Goal: Book appointment/travel/reservation

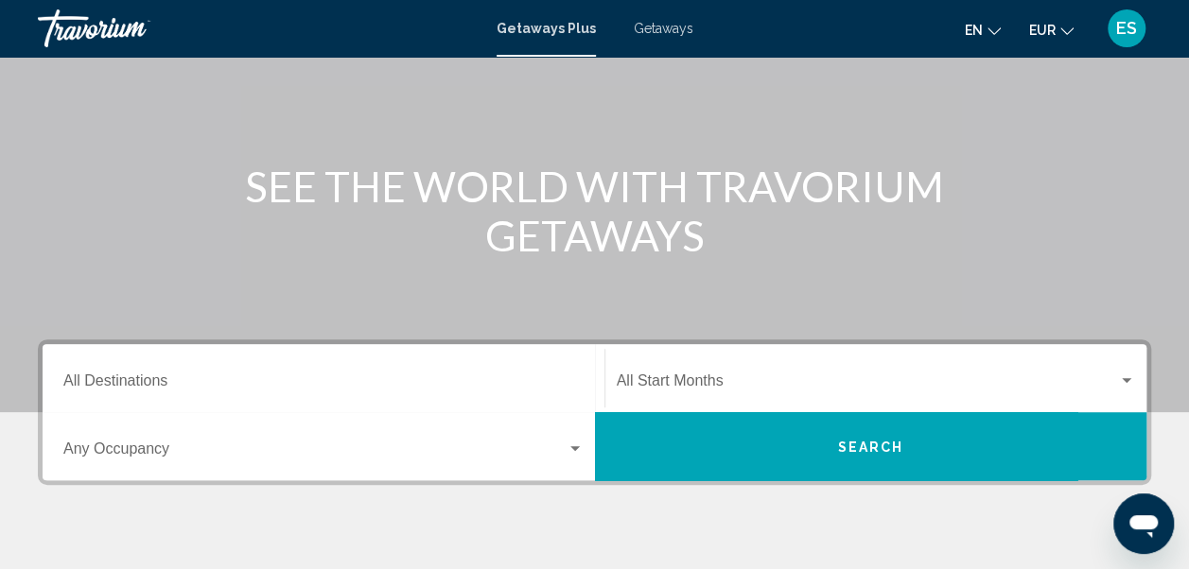
scroll to position [156, 0]
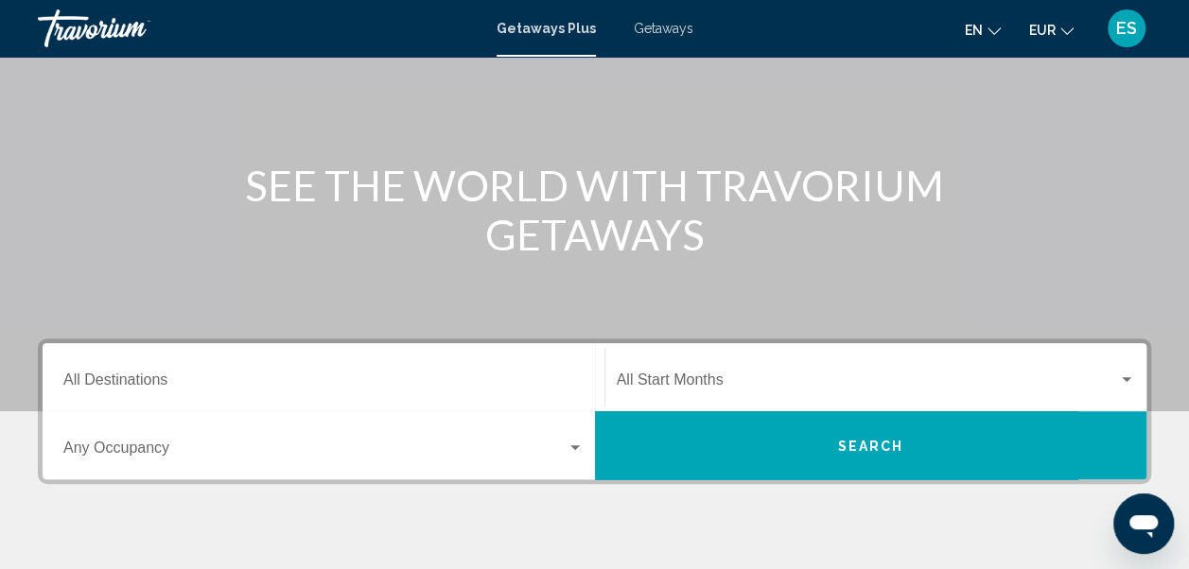
click at [165, 377] on input "Destination All Destinations" at bounding box center [323, 383] width 520 height 17
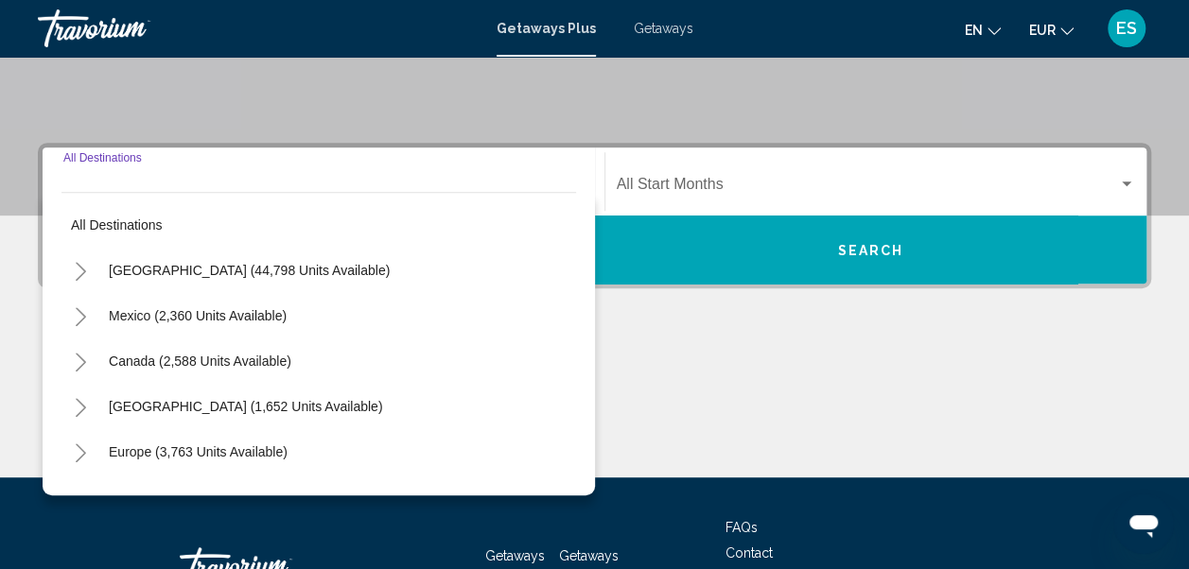
scroll to position [433, 0]
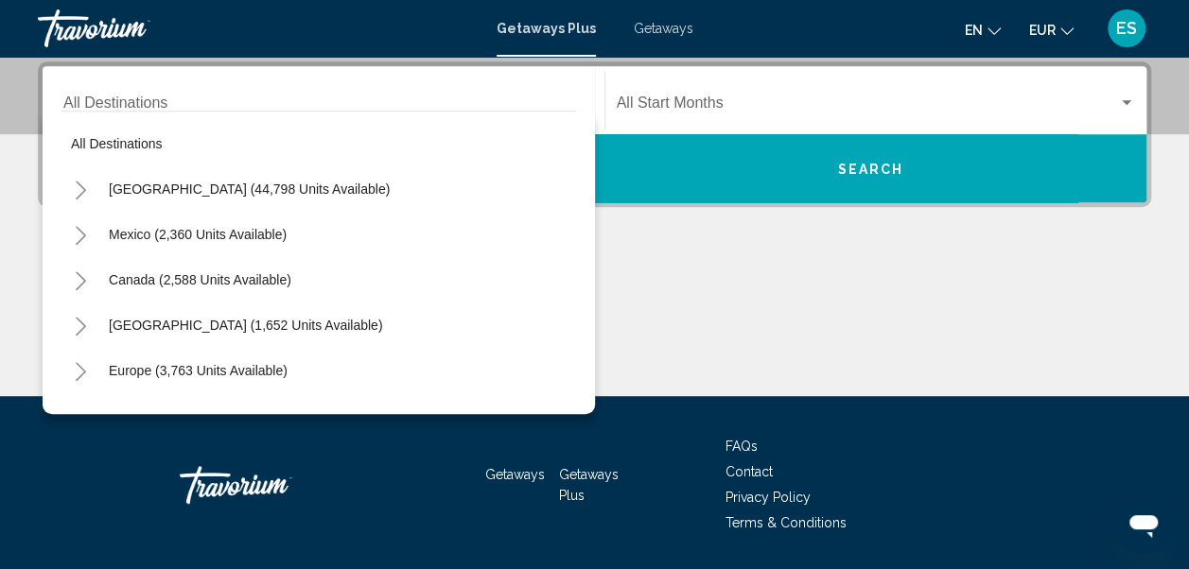
click at [140, 82] on div "Destination All Destinations" at bounding box center [323, 101] width 520 height 60
click at [130, 371] on span "Europe (3,763 units available)" at bounding box center [198, 370] width 179 height 15
type input "**********"
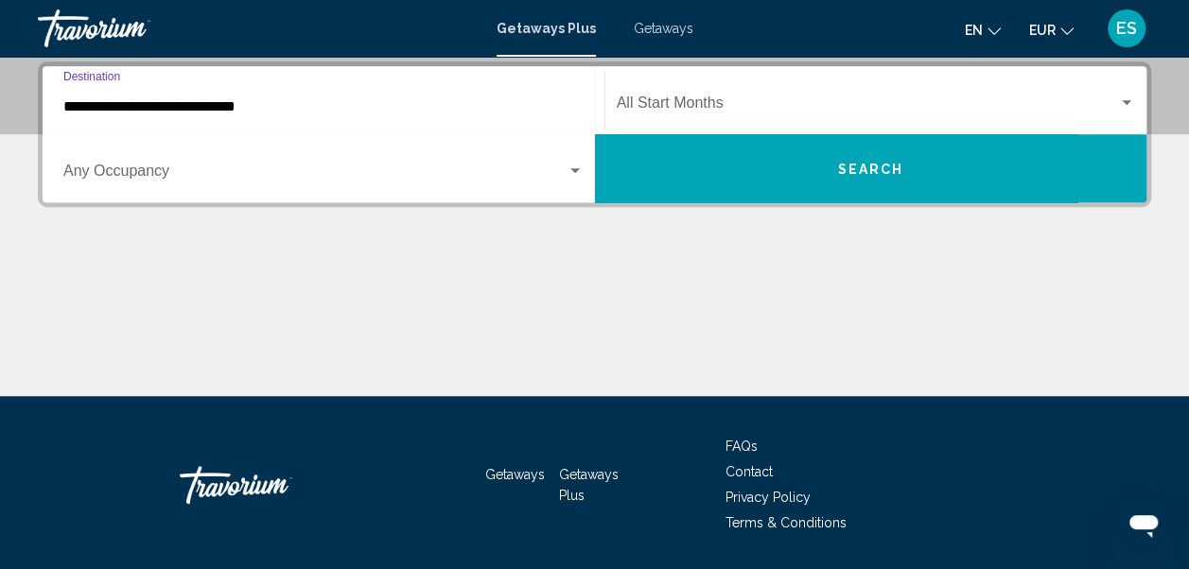
click at [575, 166] on div "Search widget" at bounding box center [575, 171] width 17 height 15
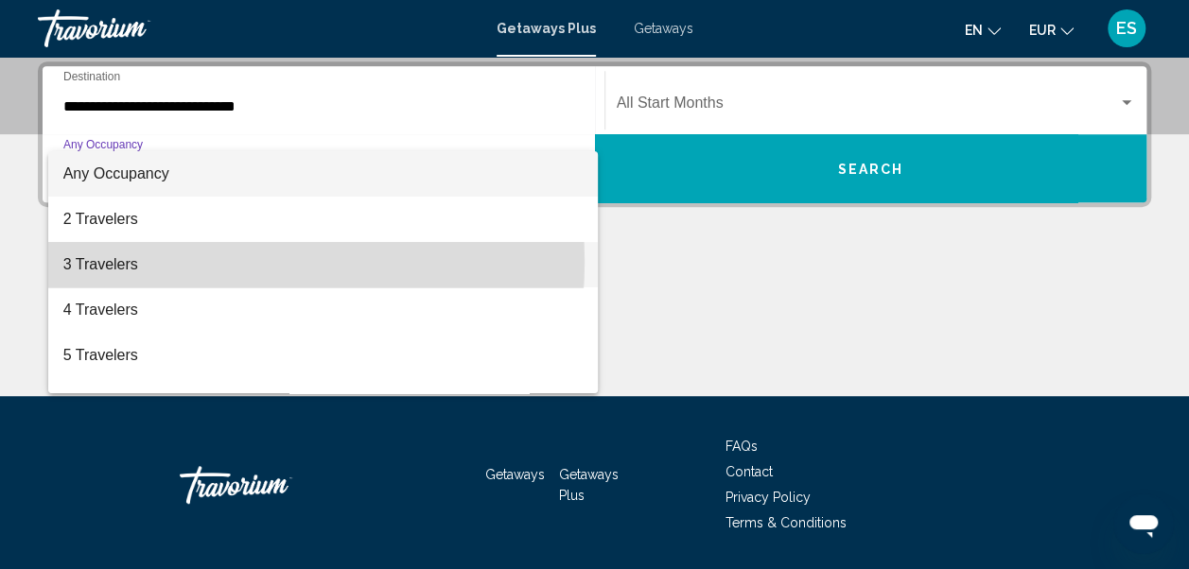
click at [200, 262] on span "3 Travelers" at bounding box center [323, 264] width 520 height 45
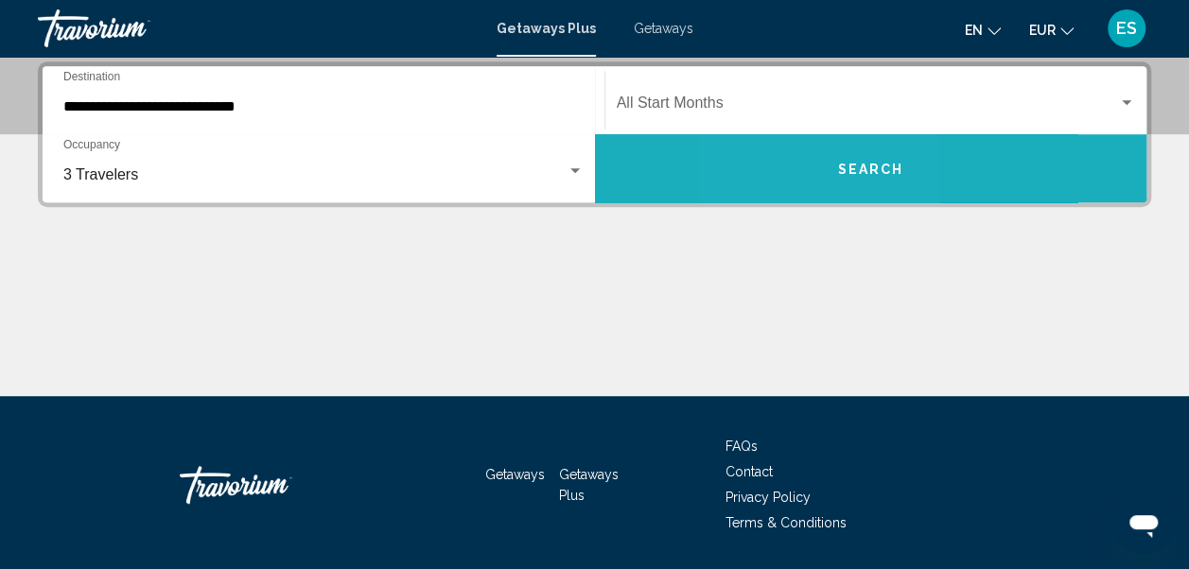
click at [803, 174] on button "Search" at bounding box center [871, 168] width 552 height 68
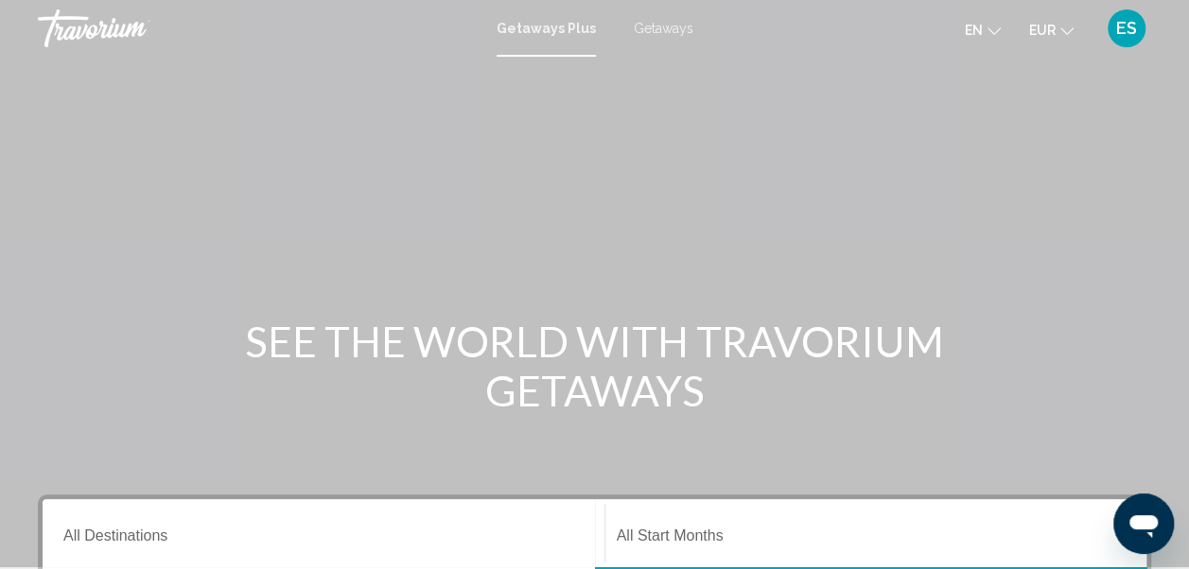
click at [97, 549] on div "Destination All Destinations" at bounding box center [323, 534] width 520 height 60
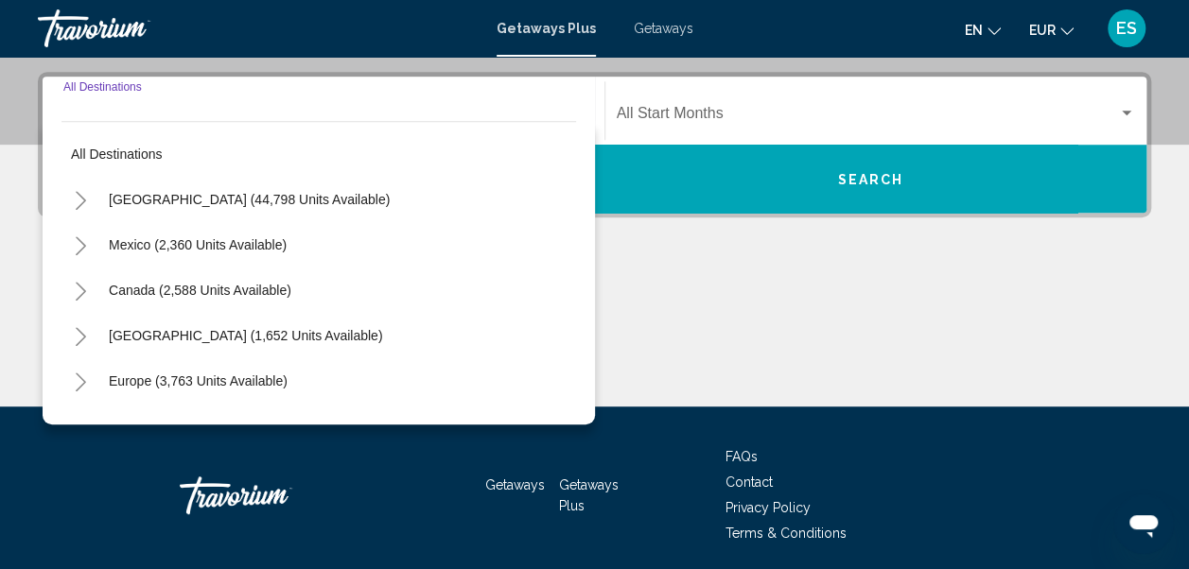
scroll to position [433, 0]
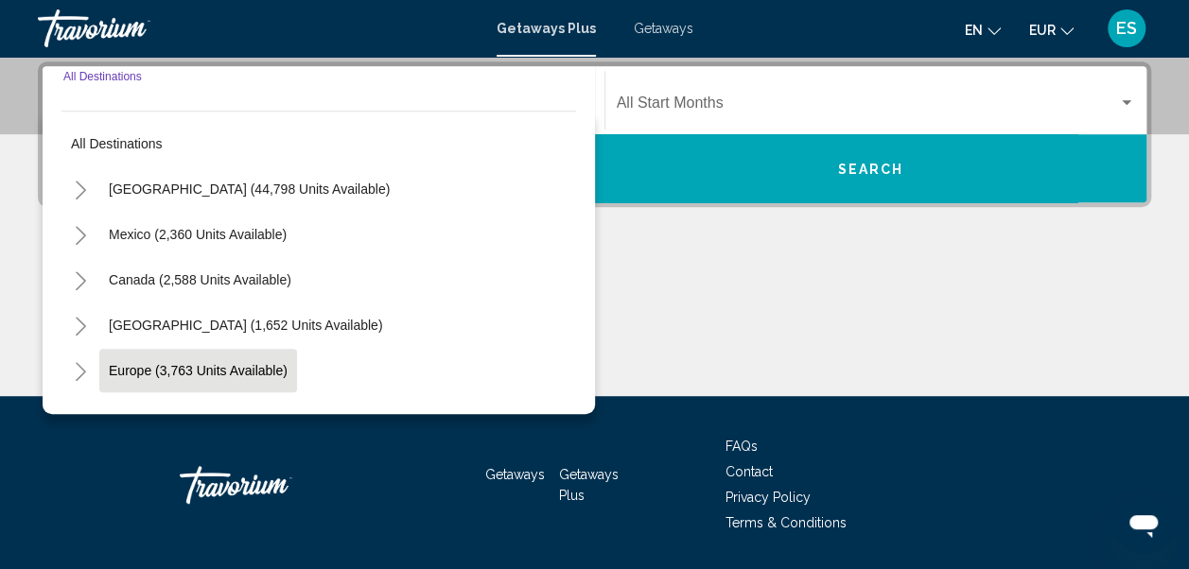
click at [151, 372] on span "Europe (3,763 units available)" at bounding box center [198, 370] width 179 height 15
type input "**********"
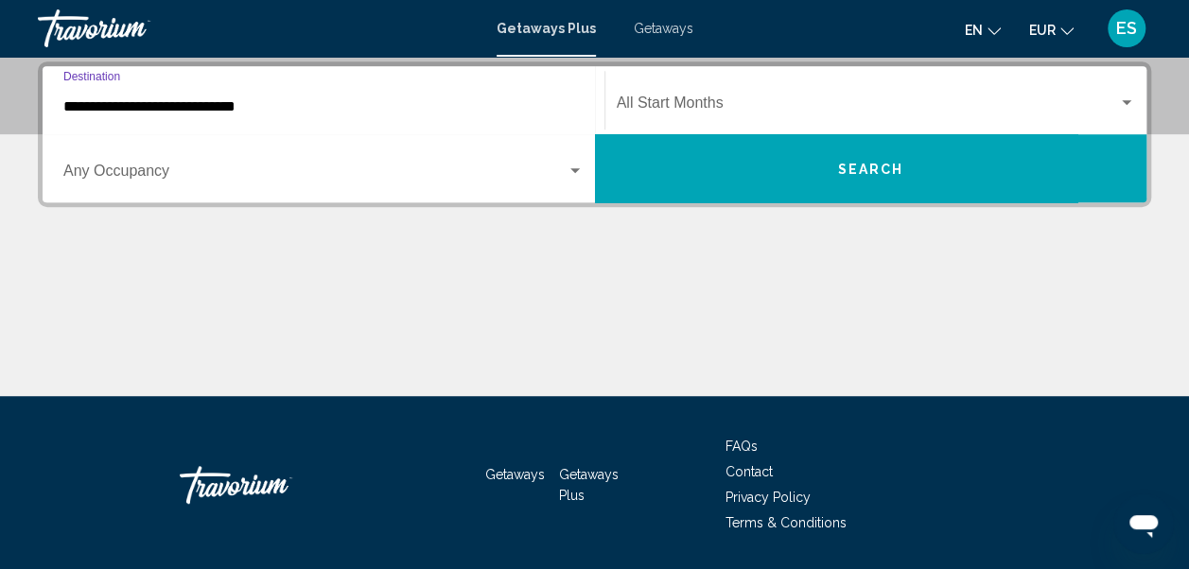
click at [199, 175] on span "Search widget" at bounding box center [314, 174] width 503 height 17
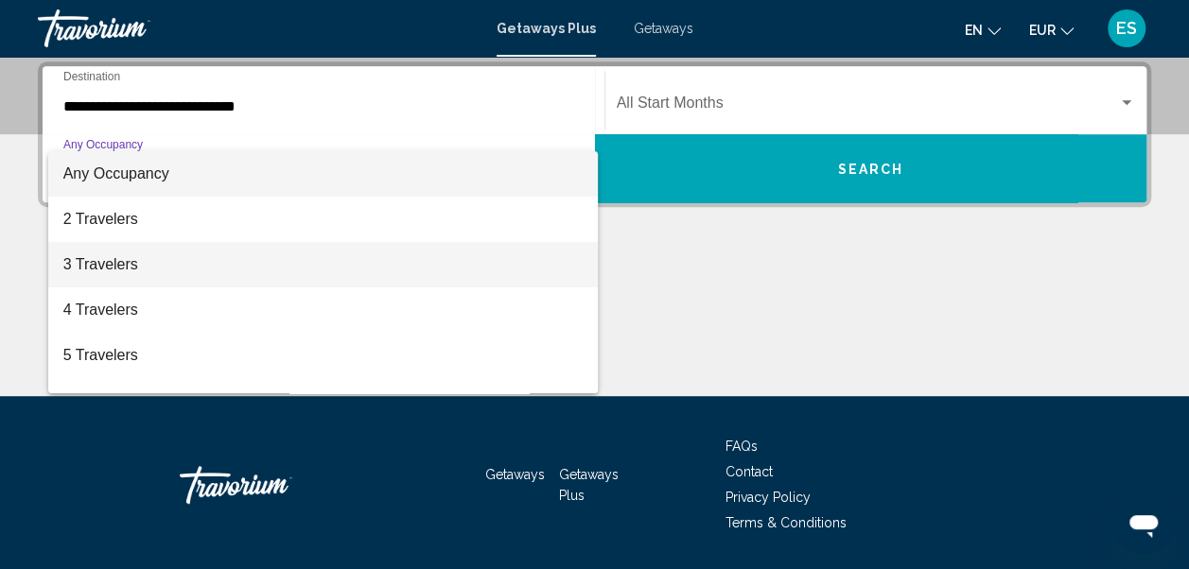
click at [132, 255] on span "3 Travelers" at bounding box center [323, 264] width 520 height 45
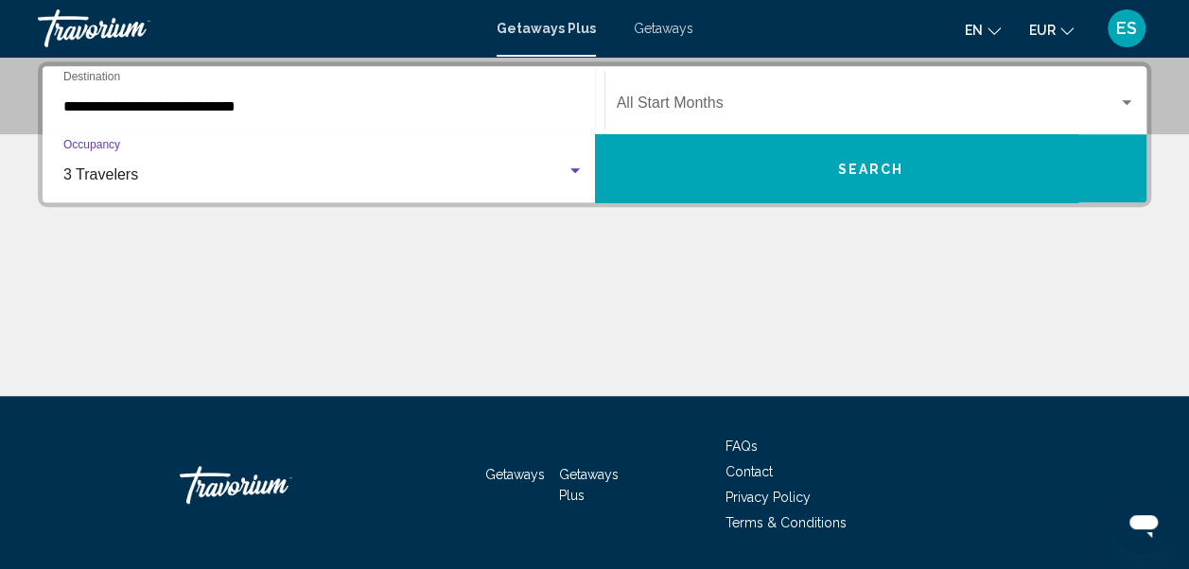
click at [694, 180] on button "Search" at bounding box center [871, 168] width 552 height 68
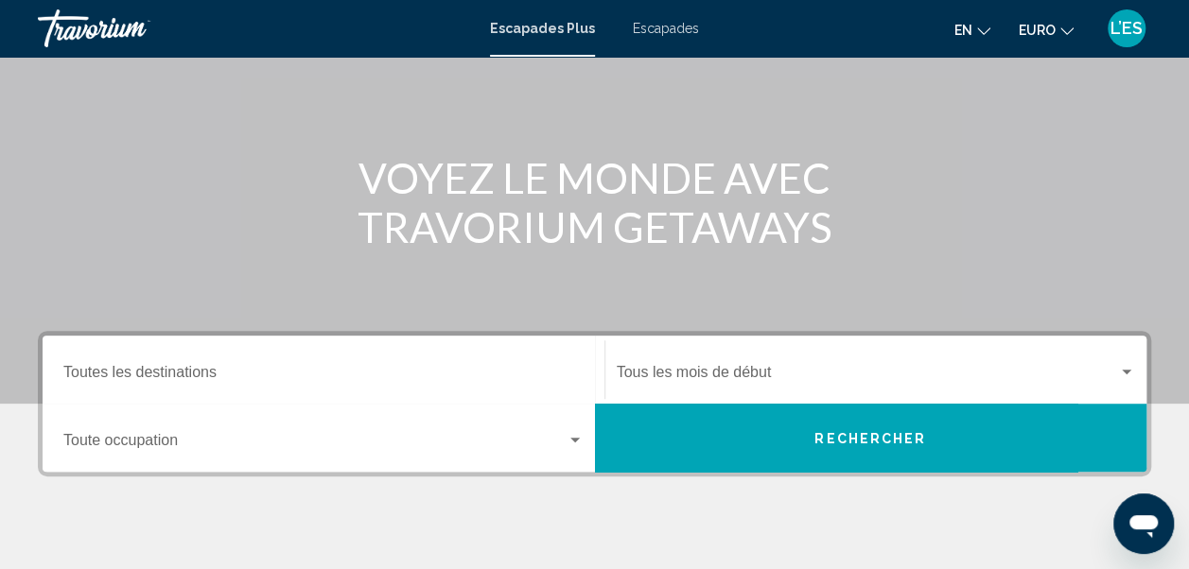
scroll to position [166, 0]
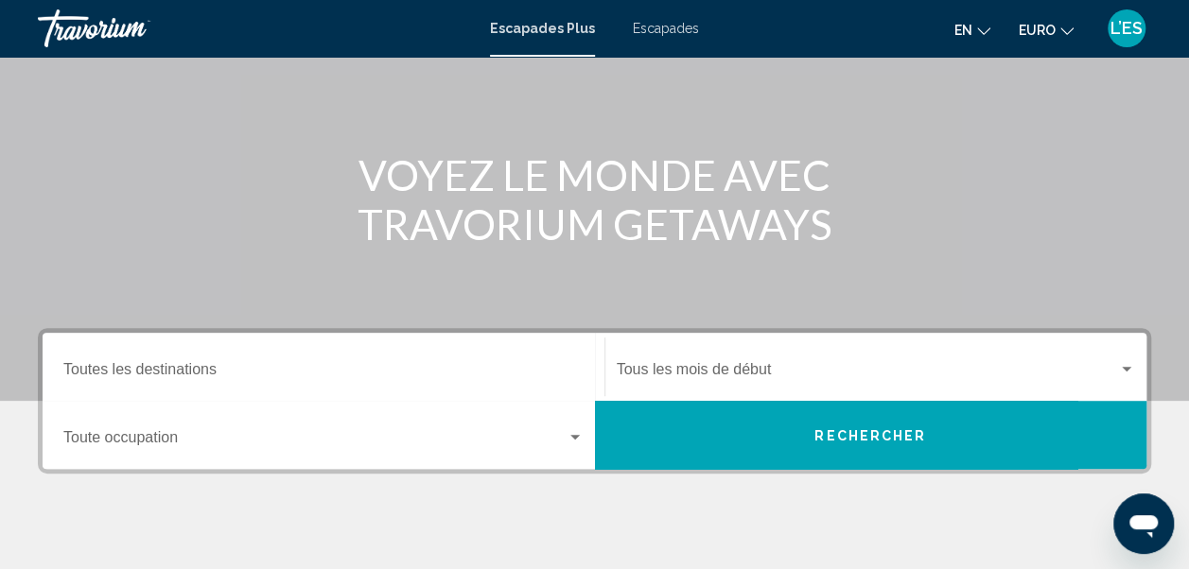
click at [206, 378] on input "Destination Toutes les destinations" at bounding box center [323, 373] width 520 height 17
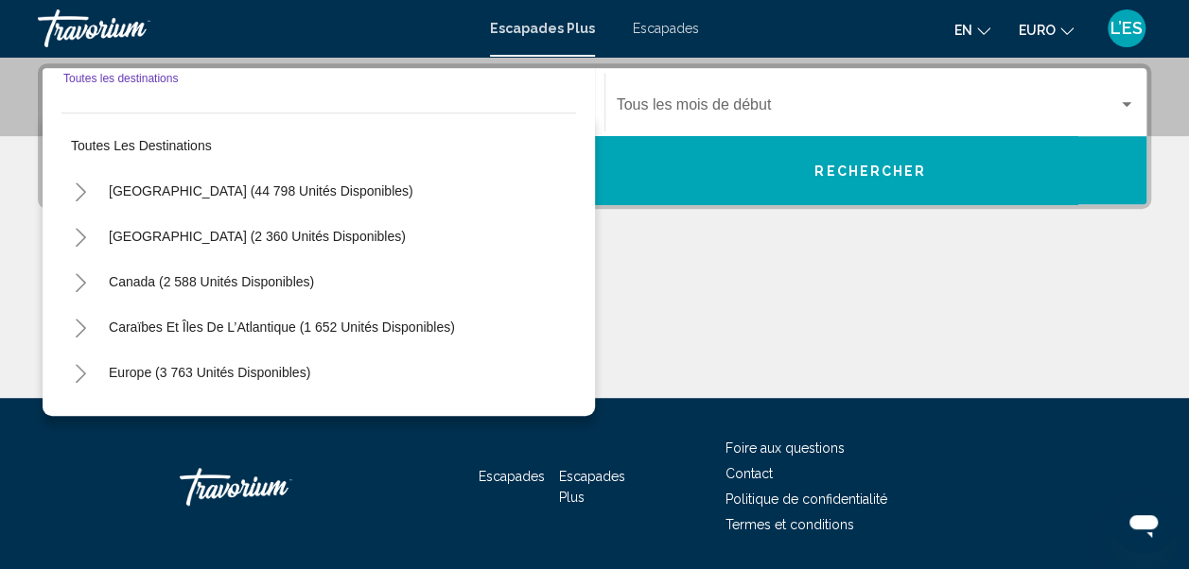
scroll to position [433, 0]
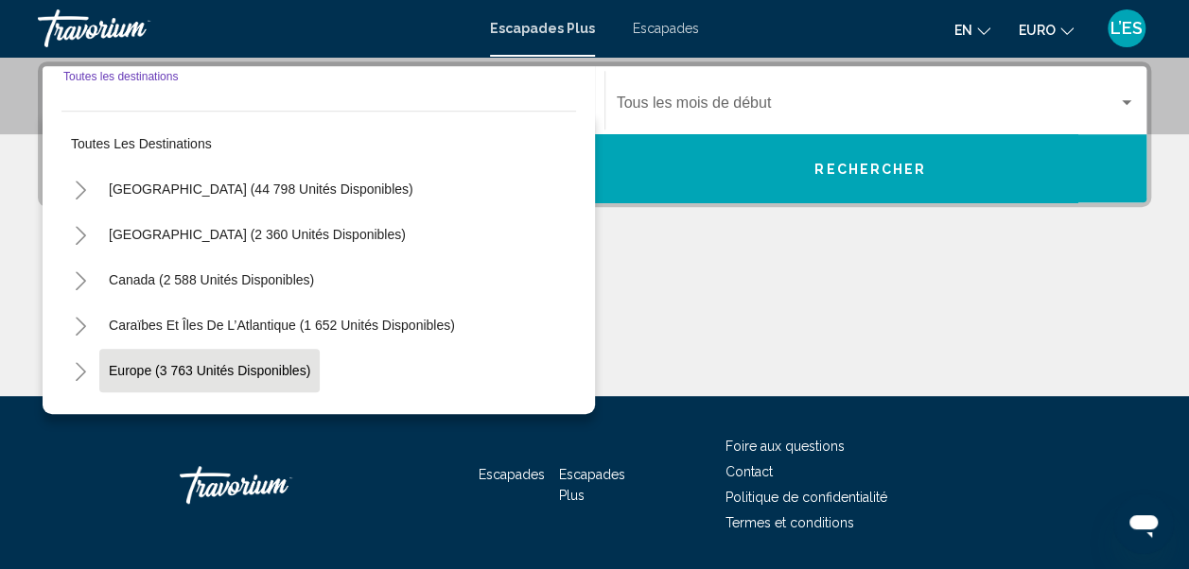
click at [170, 363] on span "Europe (3 763 unités disponibles)" at bounding box center [209, 370] width 201 height 15
type input "**********"
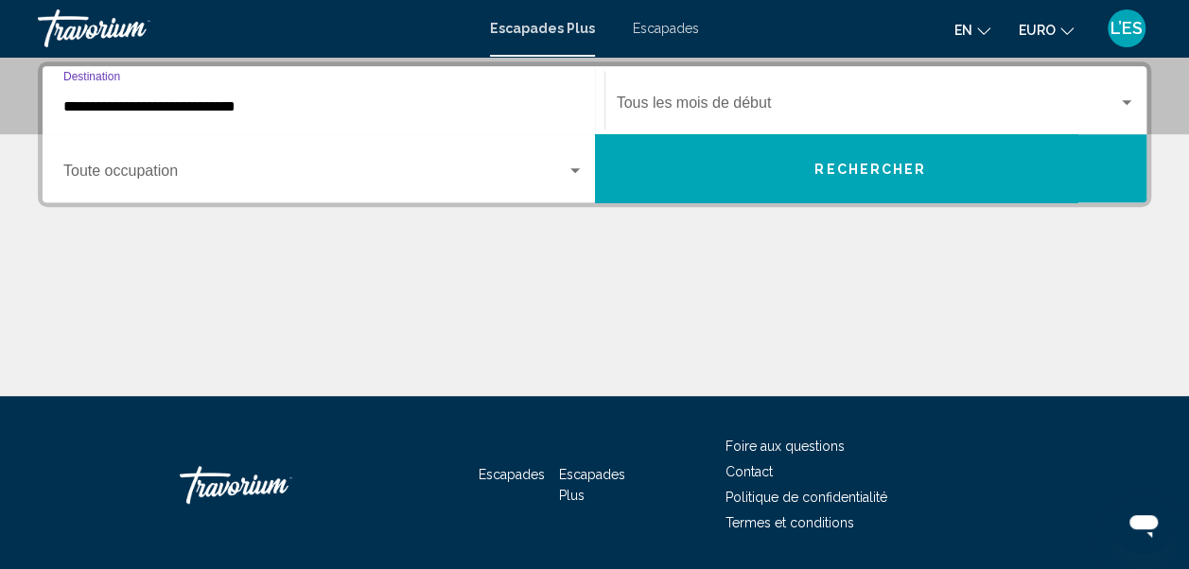
click at [136, 177] on span "Widget de recherche" at bounding box center [314, 174] width 503 height 17
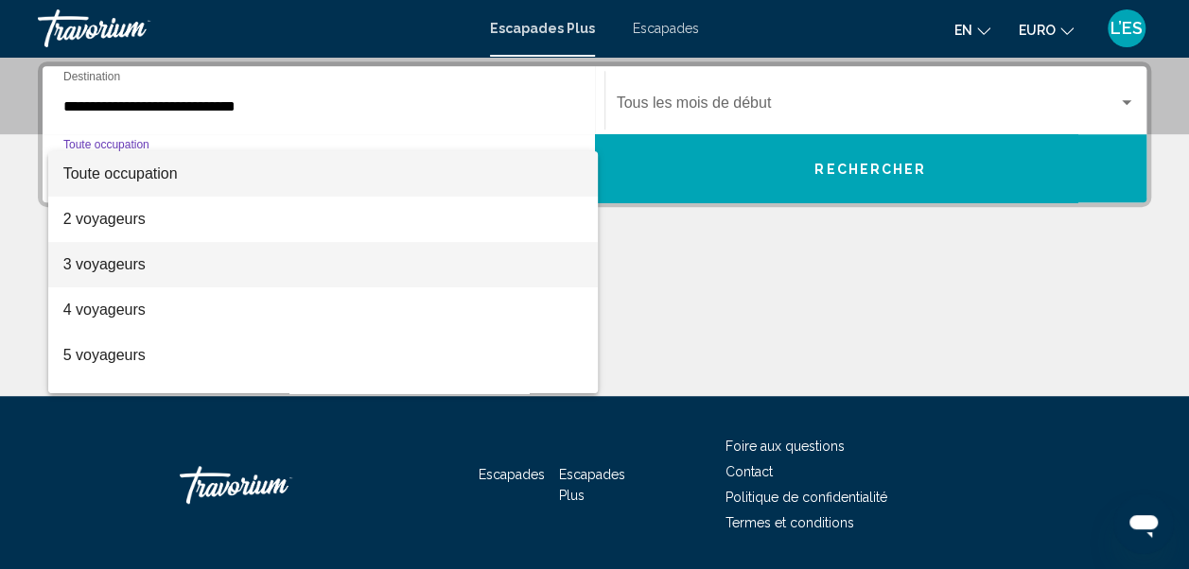
click at [129, 257] on font "3 voyageurs" at bounding box center [104, 264] width 82 height 16
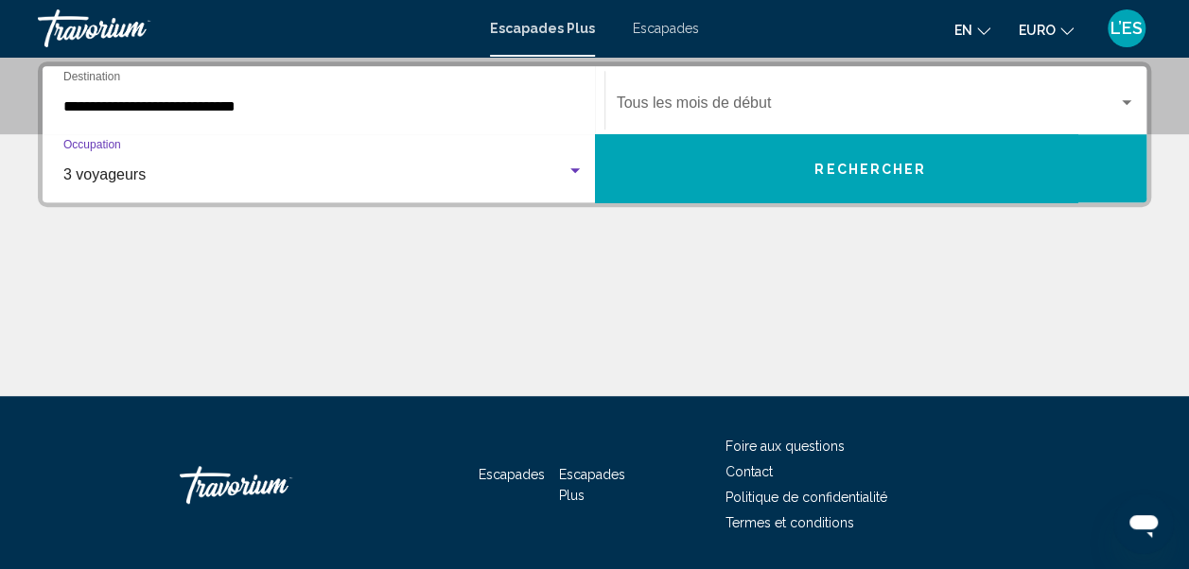
click at [887, 177] on button "Rechercher" at bounding box center [871, 168] width 552 height 68
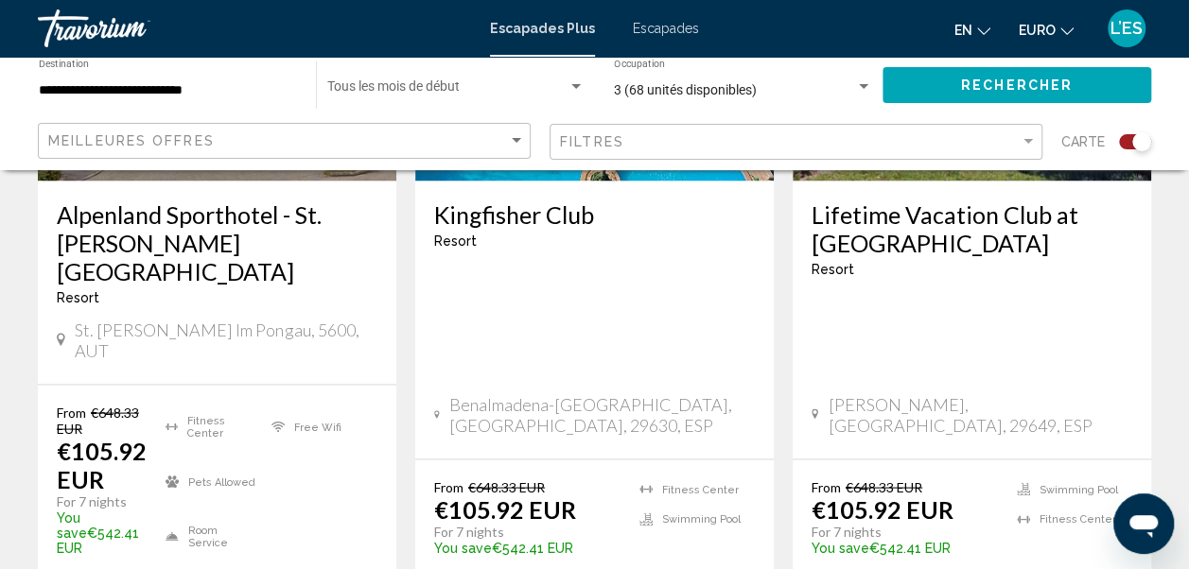
scroll to position [1175, 0]
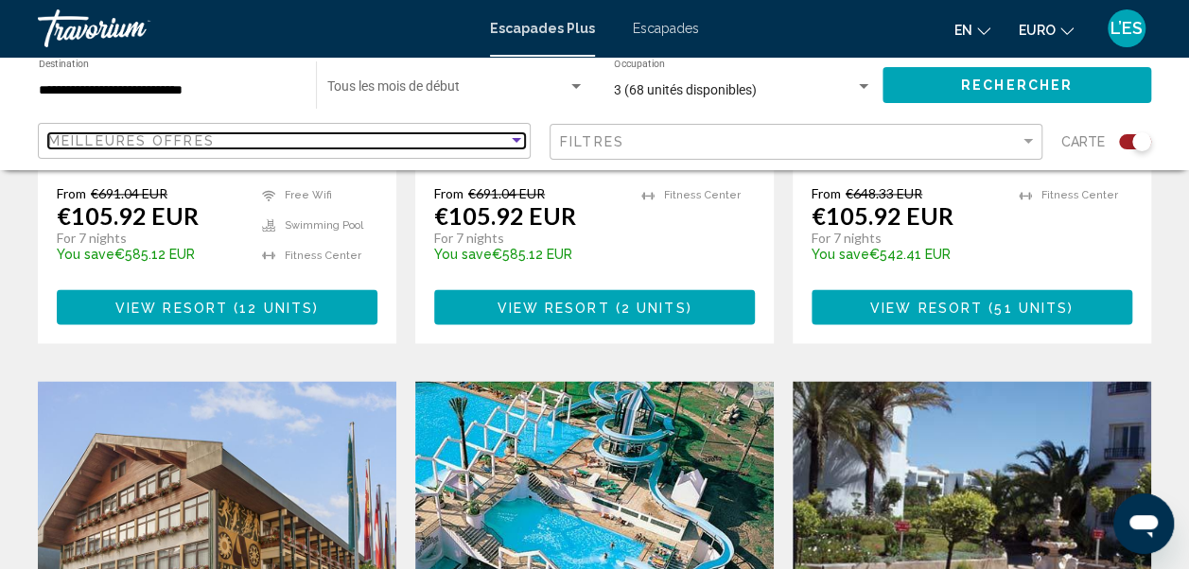
click at [518, 142] on div "Trier par" at bounding box center [516, 140] width 9 height 5
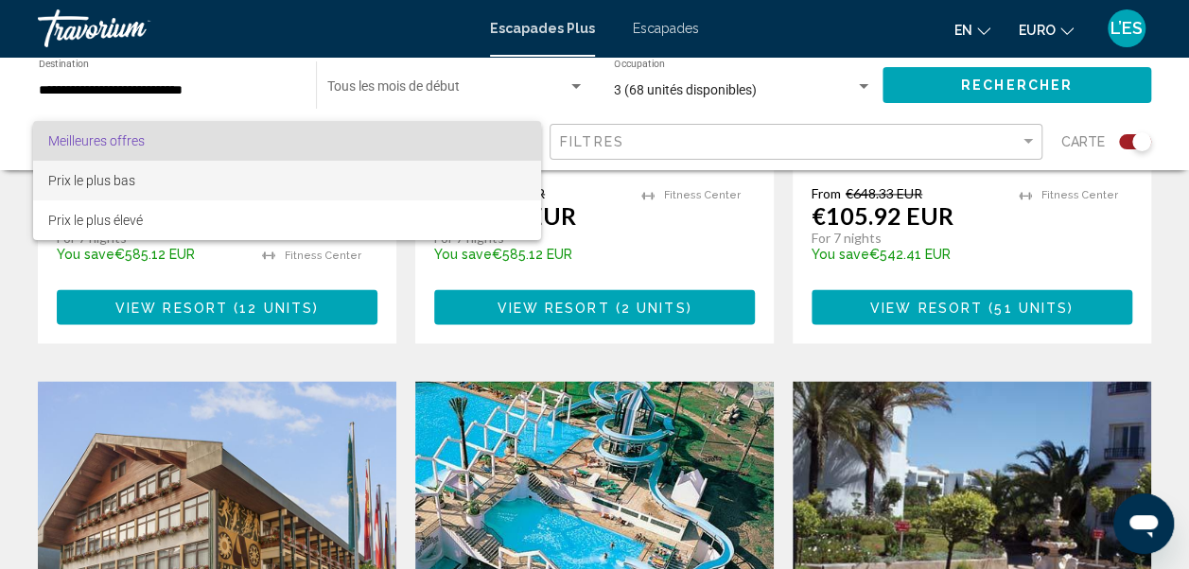
click at [259, 182] on span "Prix le plus bas" at bounding box center [287, 181] width 478 height 40
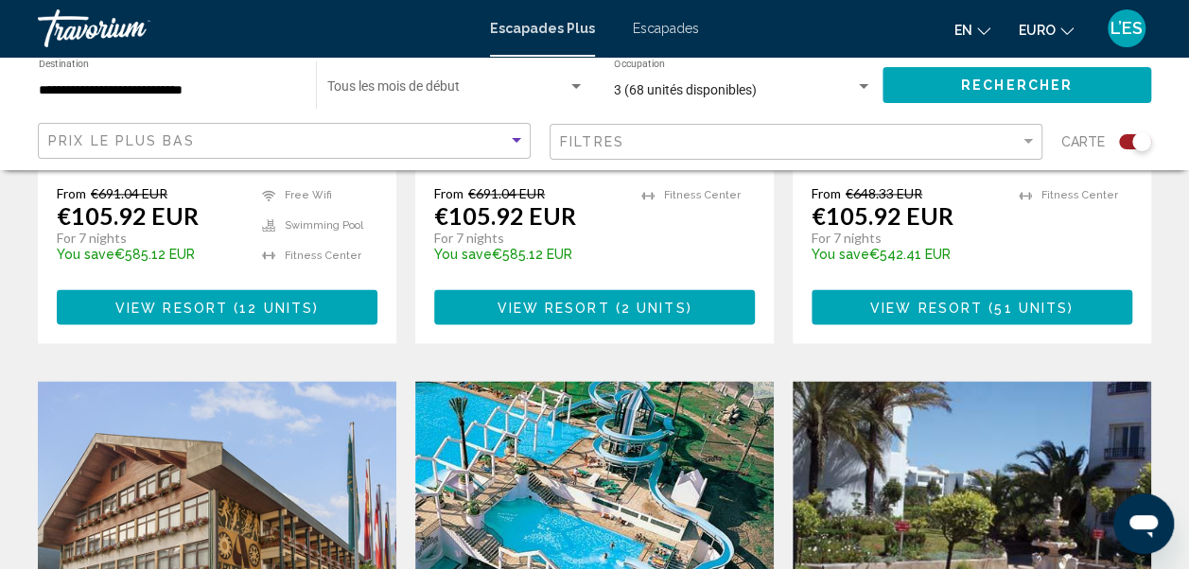
click at [1025, 79] on span "Rechercher" at bounding box center [1017, 86] width 112 height 15
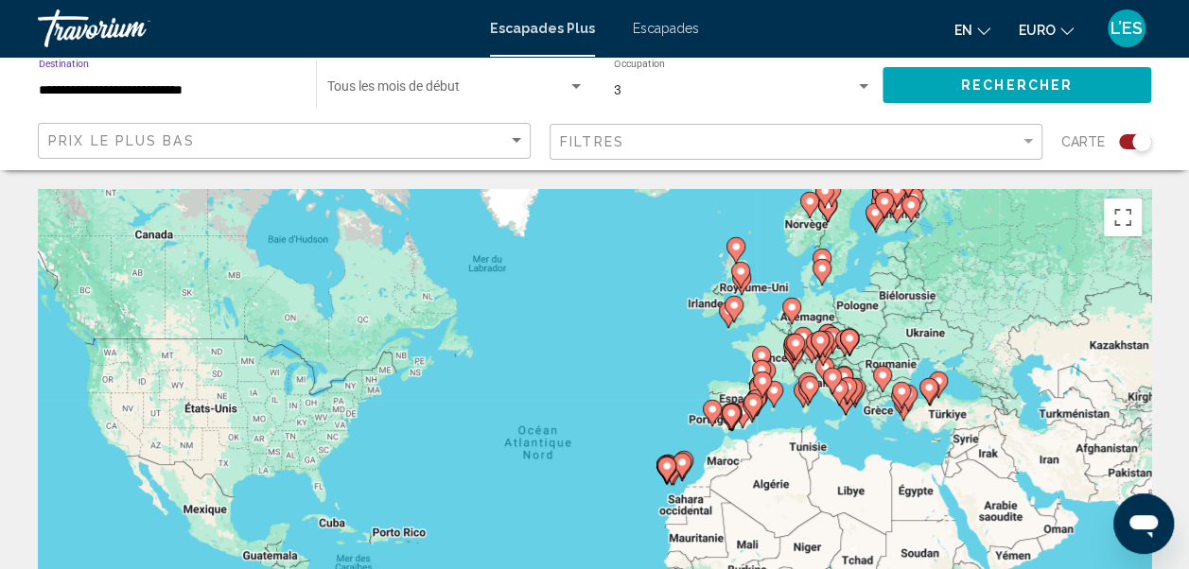
click at [283, 83] on input "**********" at bounding box center [168, 90] width 258 height 15
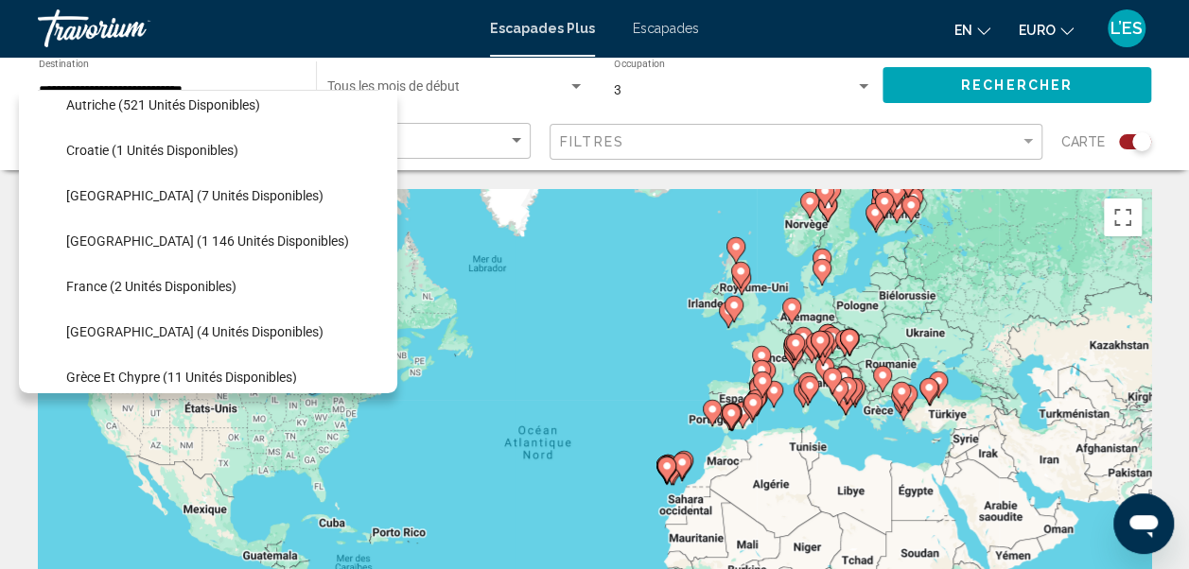
scroll to position [343, 0]
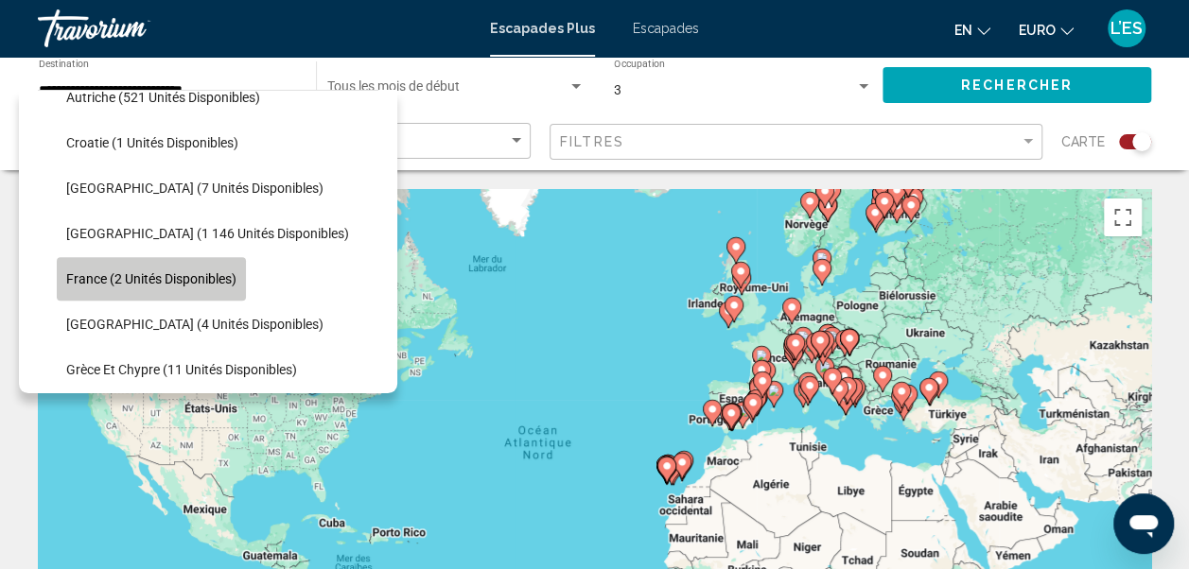
click at [119, 282] on span "France (2 unités disponibles)" at bounding box center [151, 278] width 170 height 15
type input "**********"
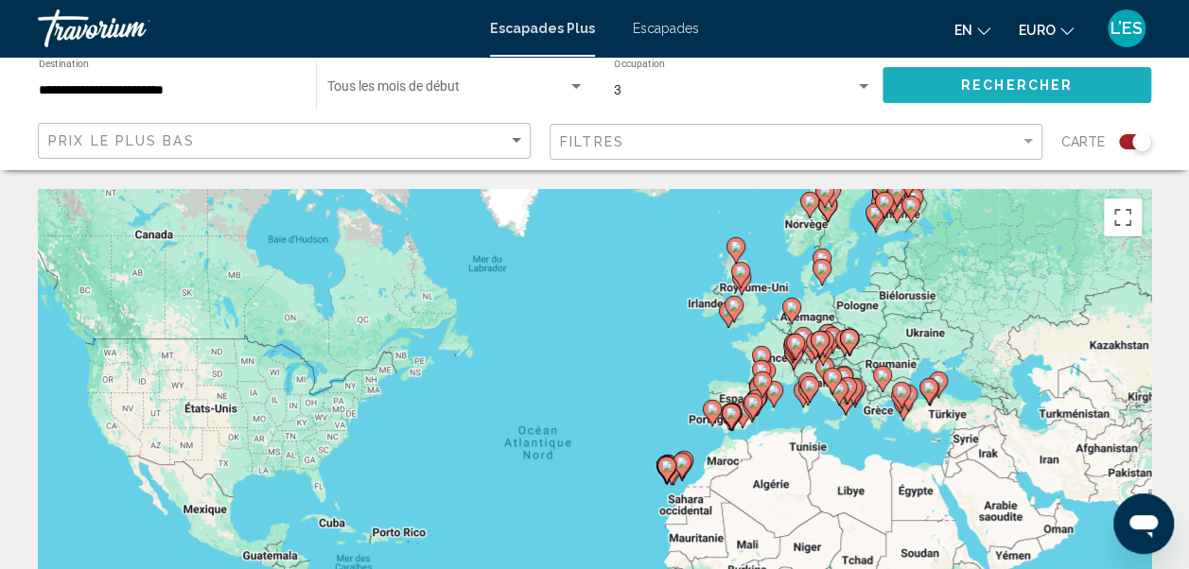
click at [984, 79] on span "Rechercher" at bounding box center [1017, 86] width 112 height 15
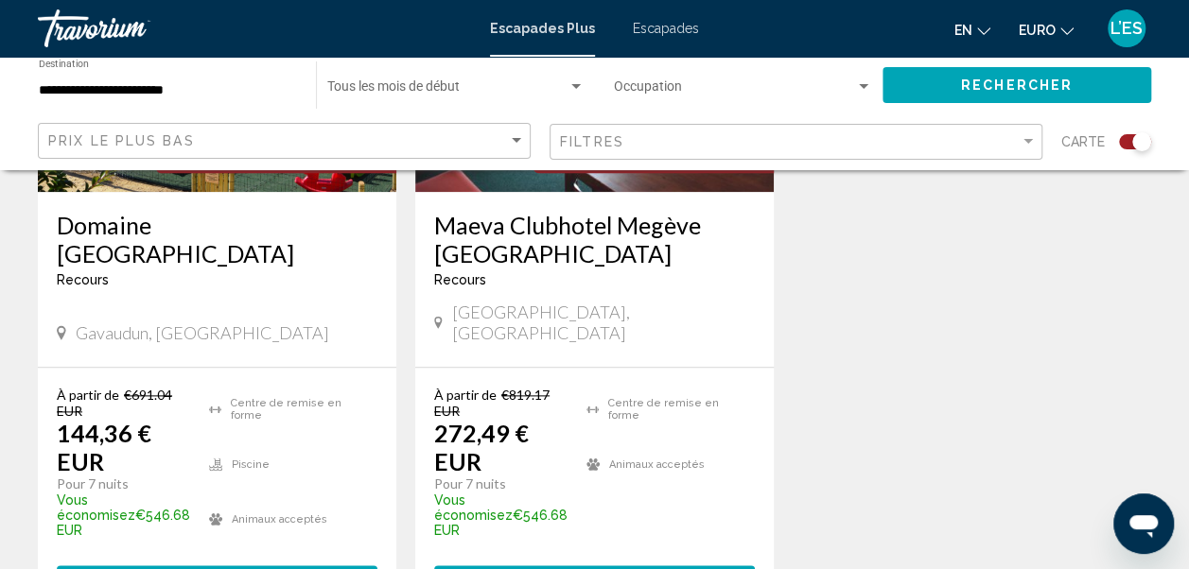
scroll to position [997, 0]
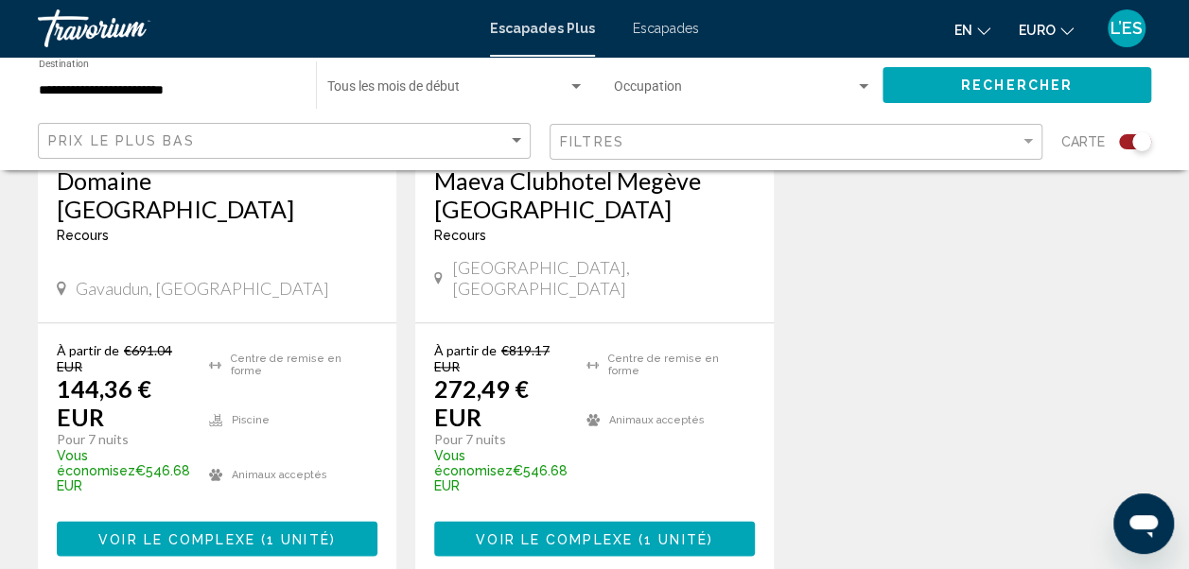
click at [202, 532] on span "Voir le complexe" at bounding box center [176, 539] width 157 height 15
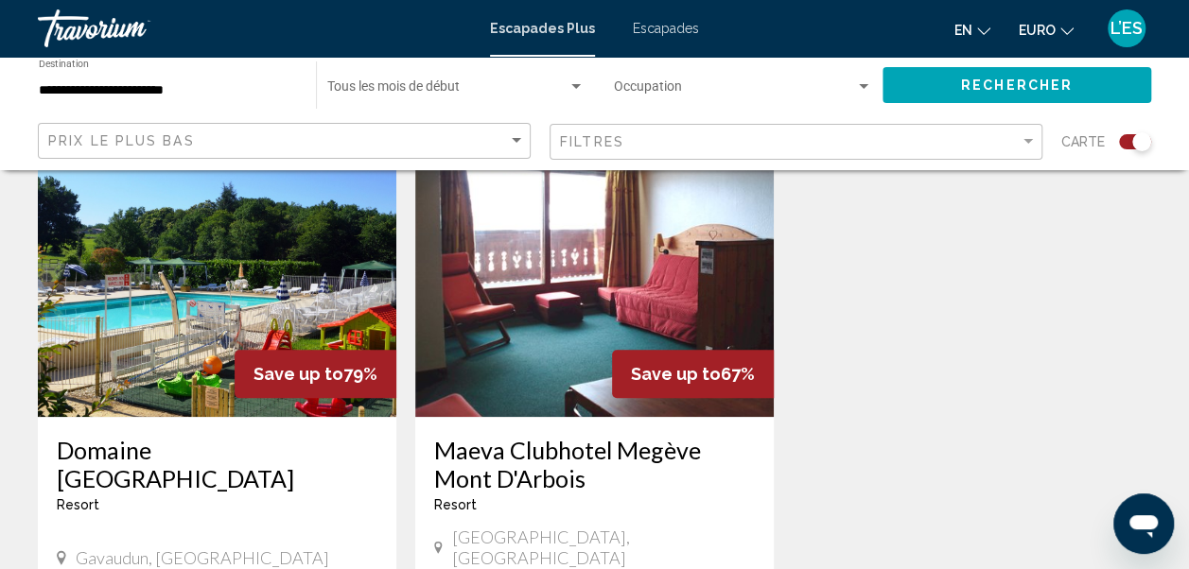
scroll to position [729, 0]
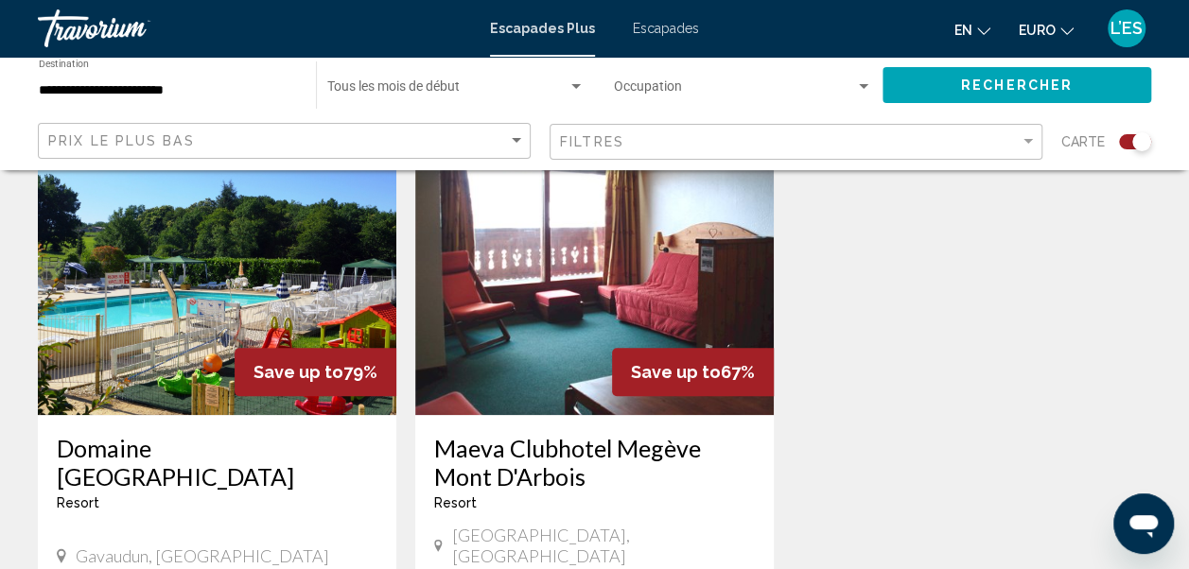
click at [645, 261] on img "Contenu principal" at bounding box center [594, 264] width 358 height 303
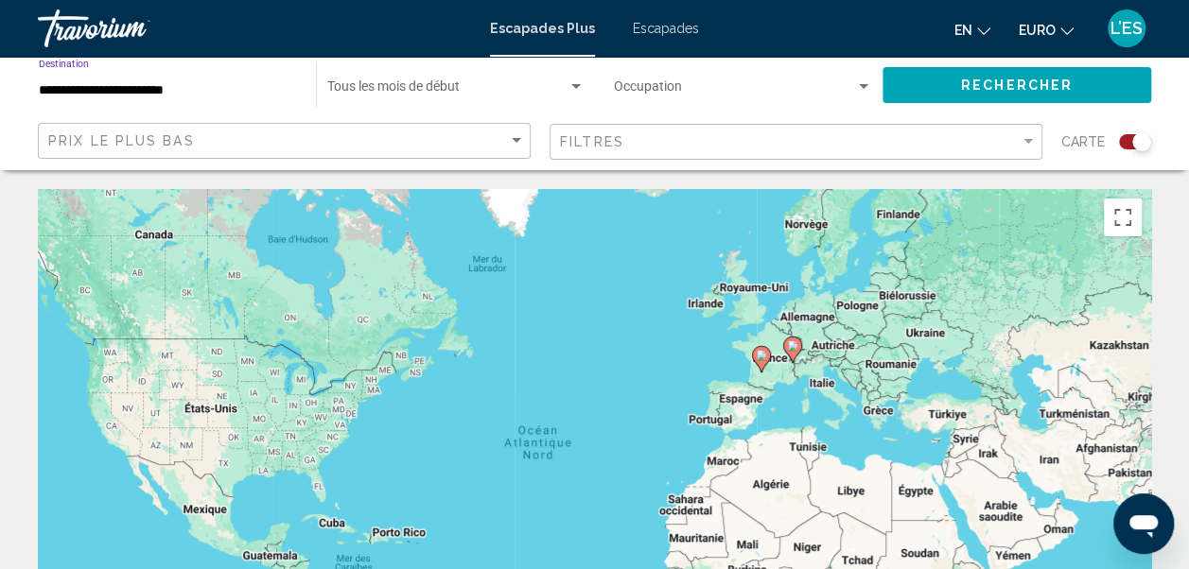
click at [221, 83] on input "**********" at bounding box center [168, 90] width 258 height 15
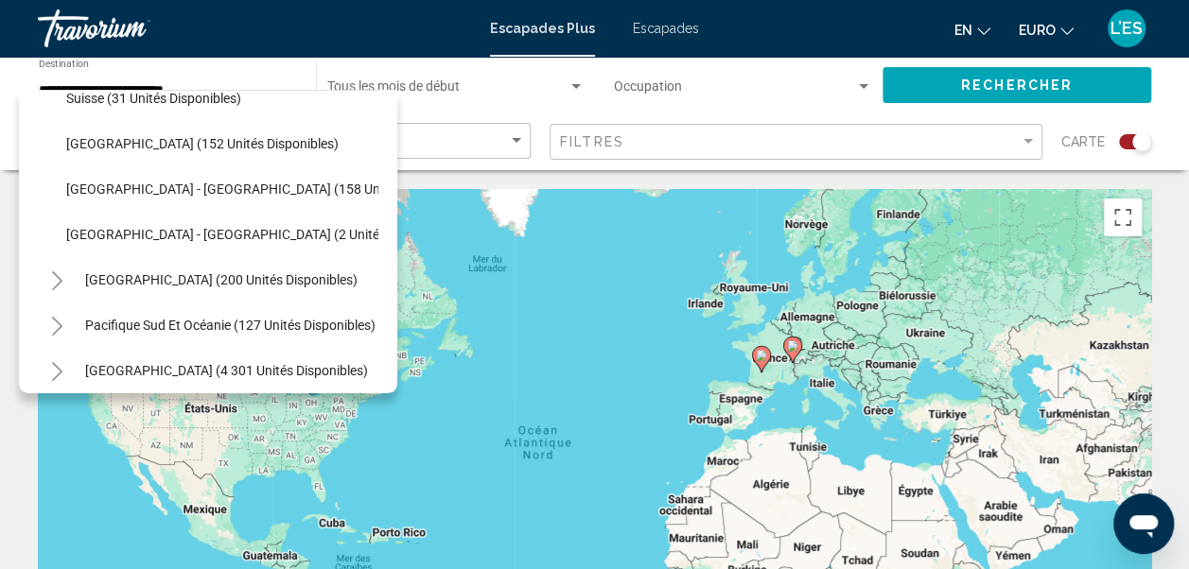
scroll to position [982, 0]
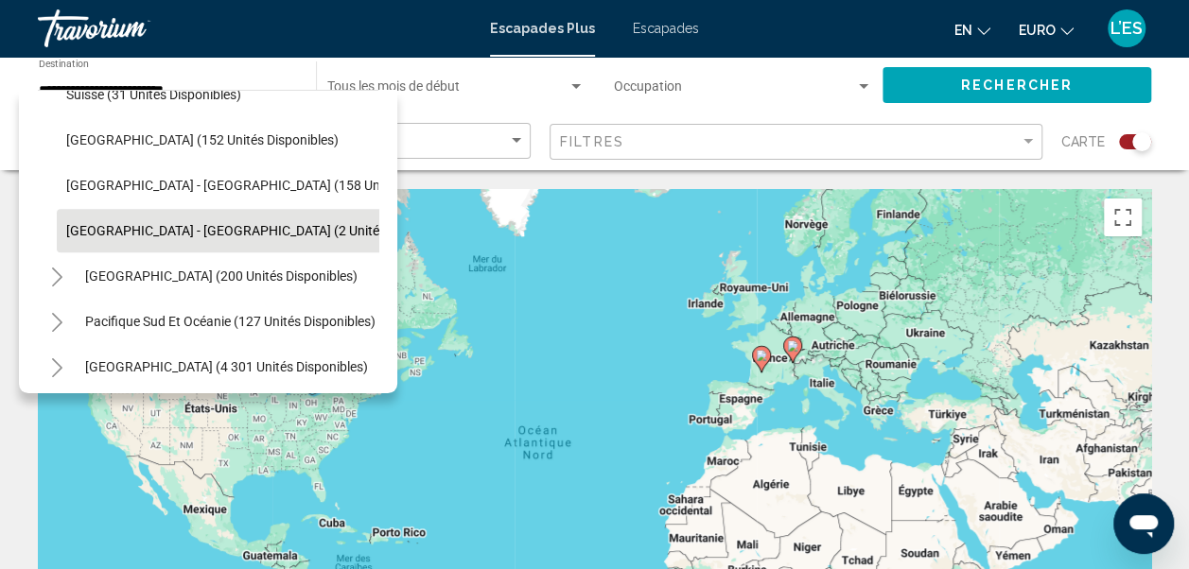
click at [173, 232] on span "Royaume-Uni - Écosse (2 unités disponibles)" at bounding box center [263, 230] width 394 height 15
type input "**********"
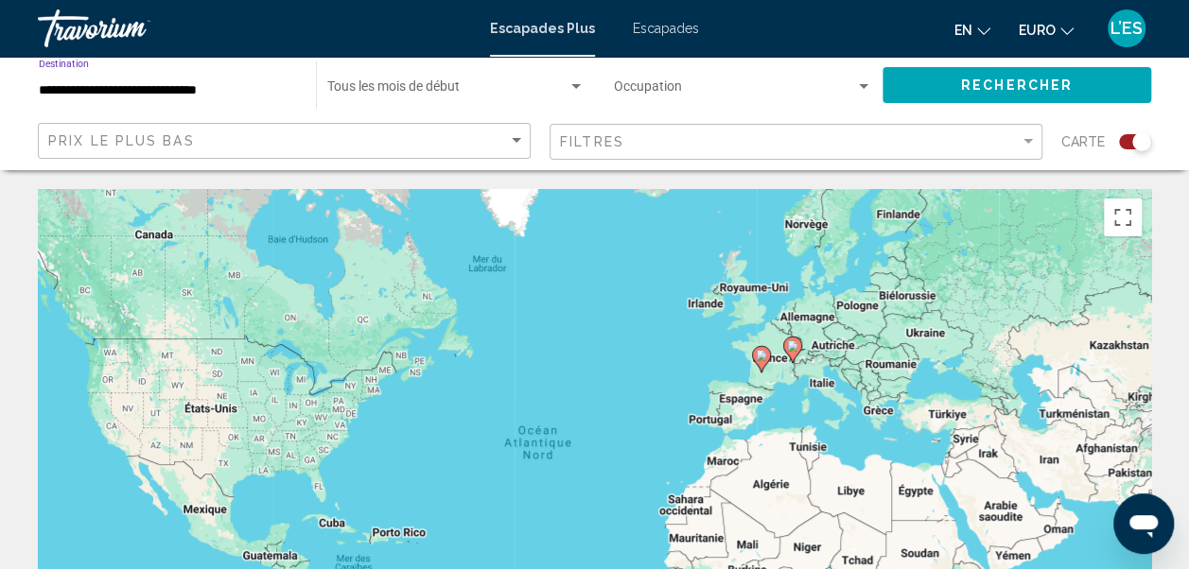
click at [931, 76] on button "Rechercher" at bounding box center [1016, 84] width 269 height 35
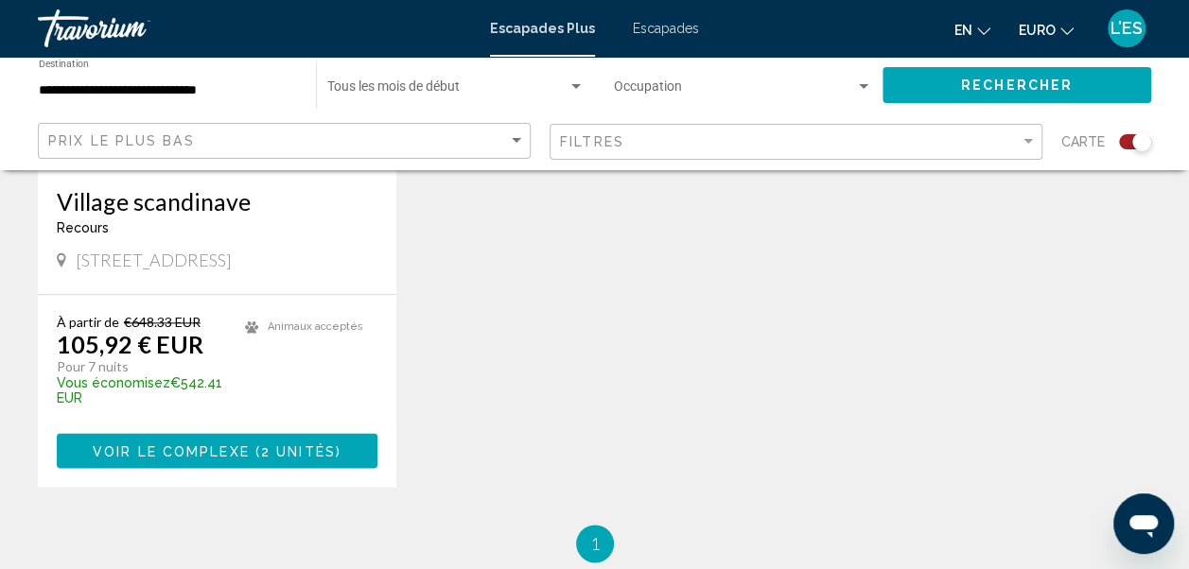
scroll to position [983, 0]
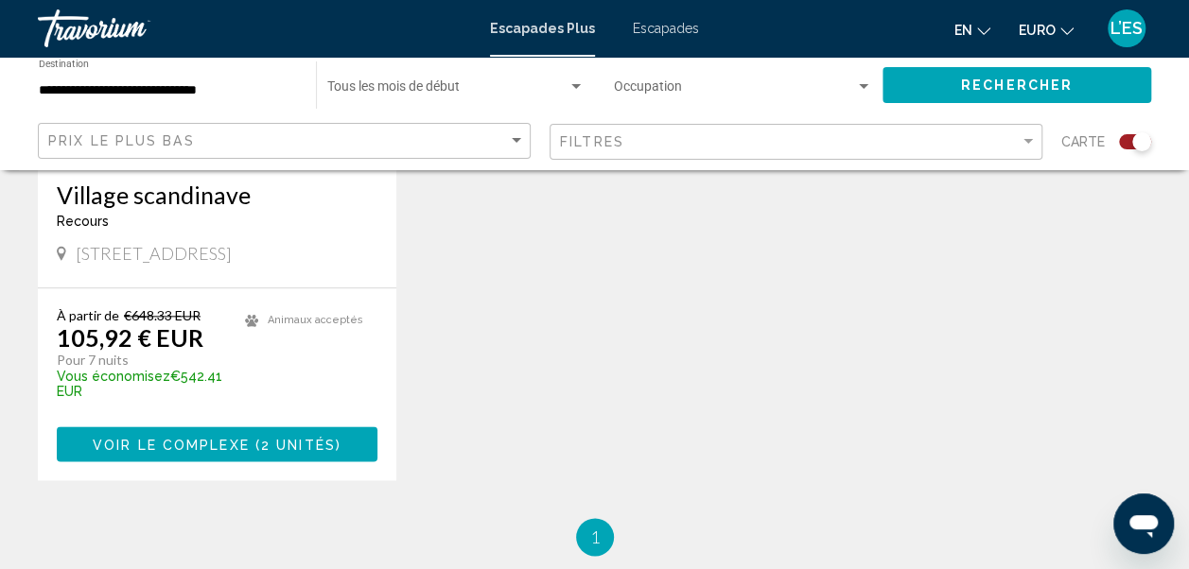
click at [134, 454] on button "Voir le complexe ( 2 unités )" at bounding box center [217, 444] width 321 height 35
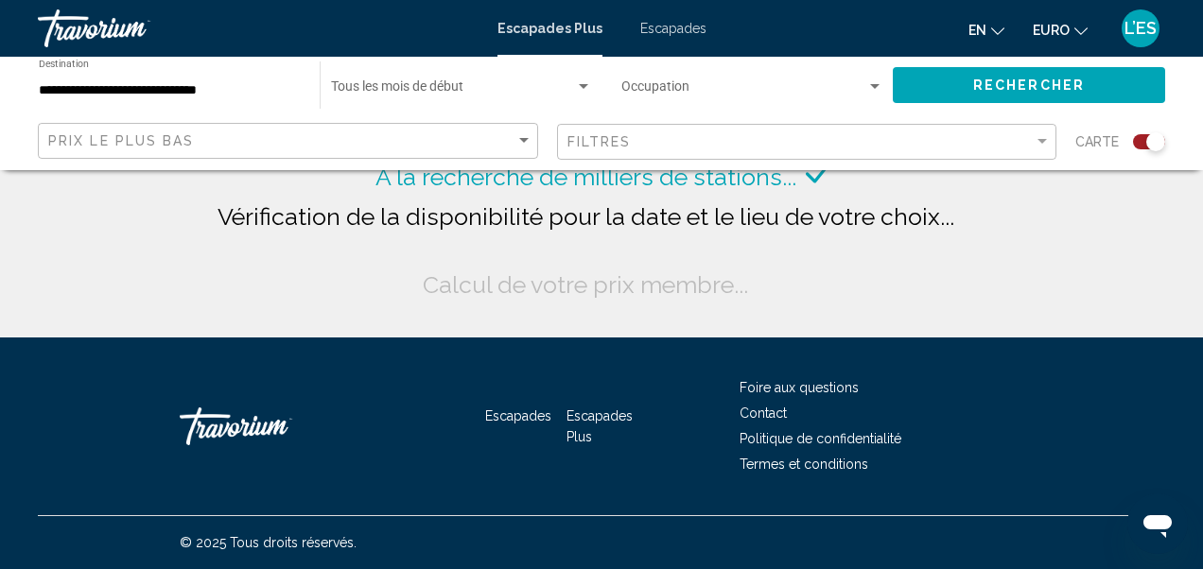
click at [231, 91] on input "**********" at bounding box center [170, 90] width 262 height 15
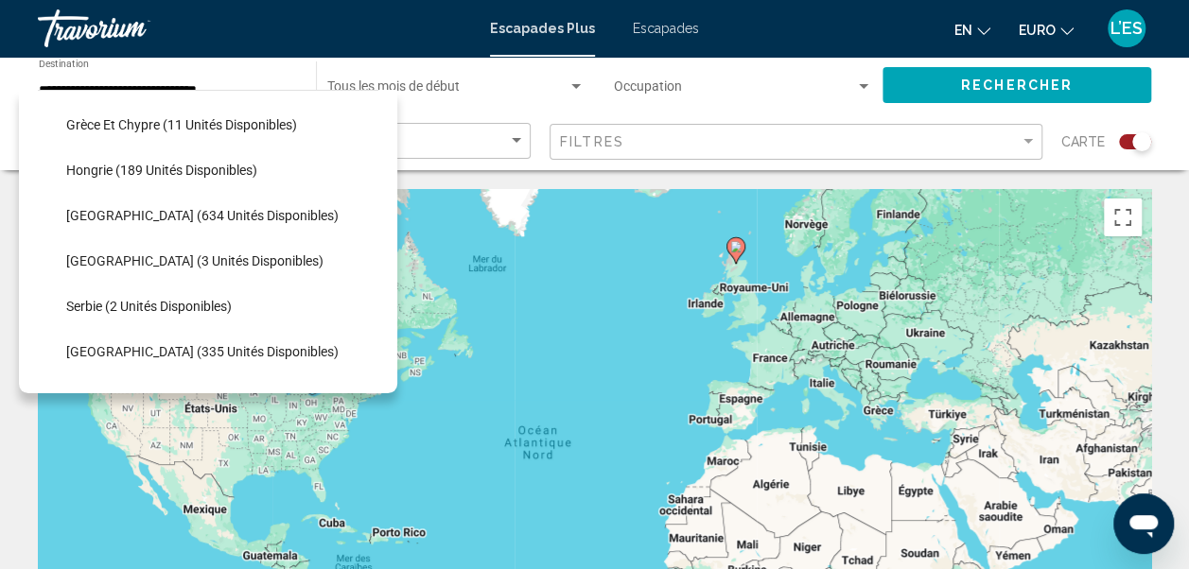
scroll to position [585, 0]
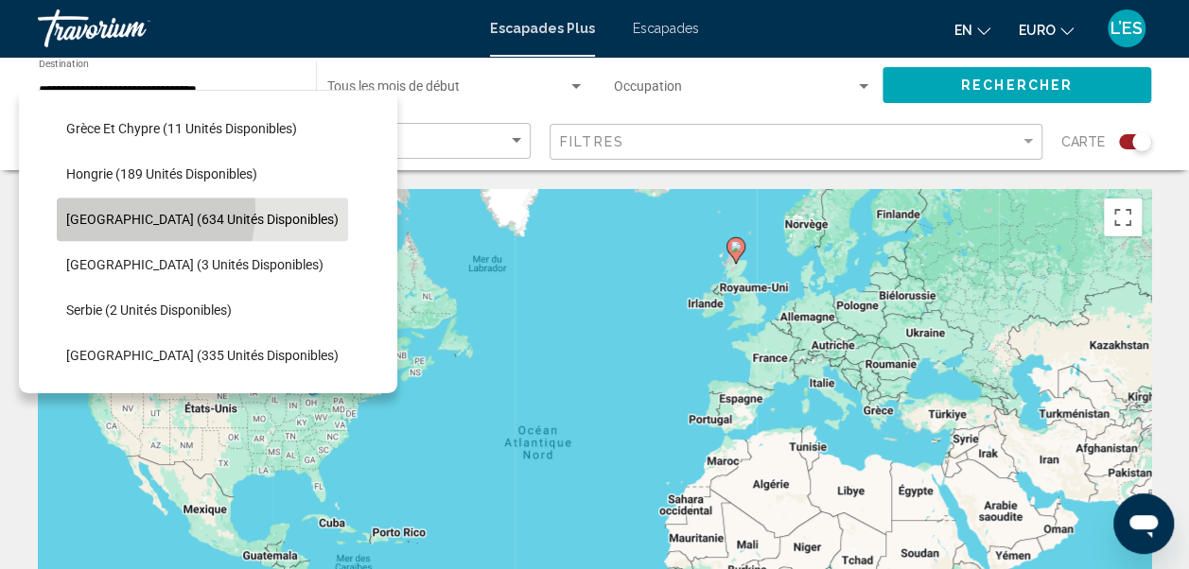
click at [109, 208] on button "Italie (634 unités disponibles)" at bounding box center [202, 220] width 291 height 44
type input "**********"
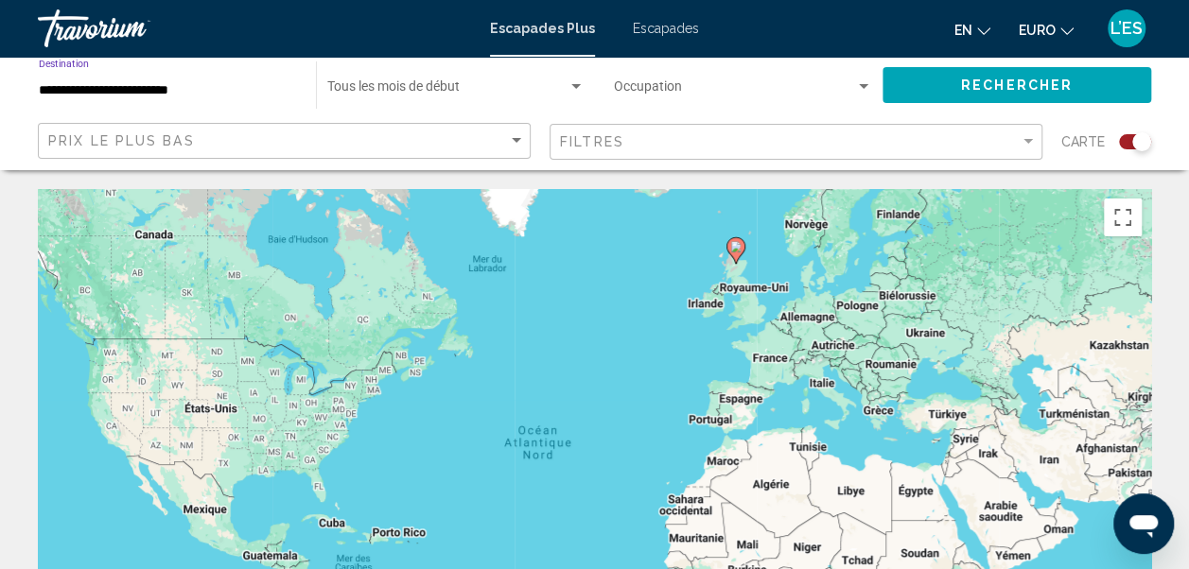
click at [991, 80] on span "Rechercher" at bounding box center [1017, 86] width 112 height 15
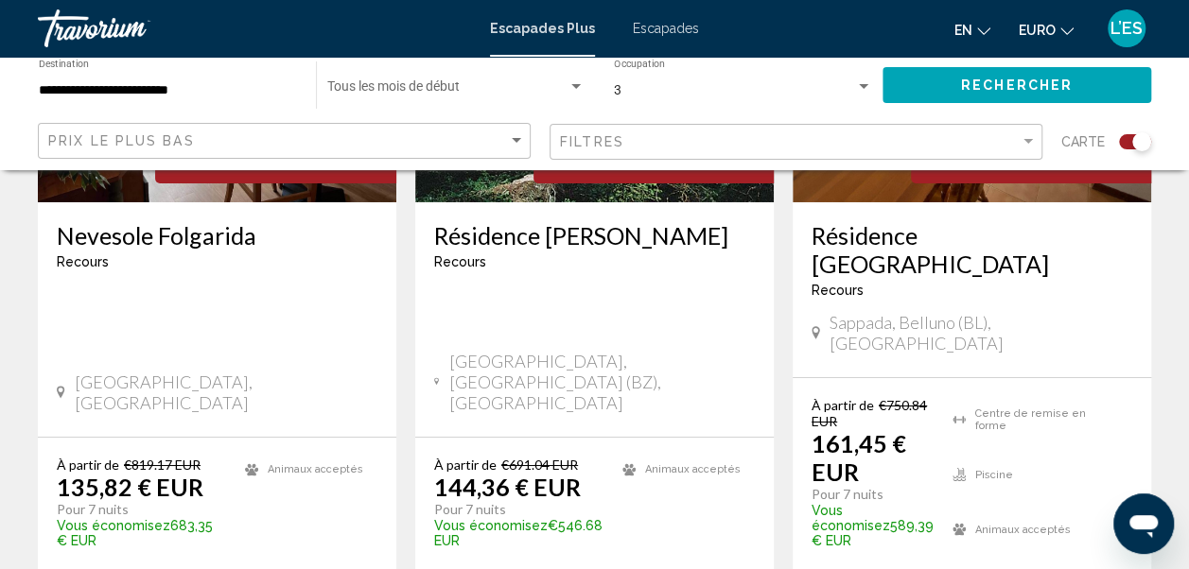
scroll to position [3212, 0]
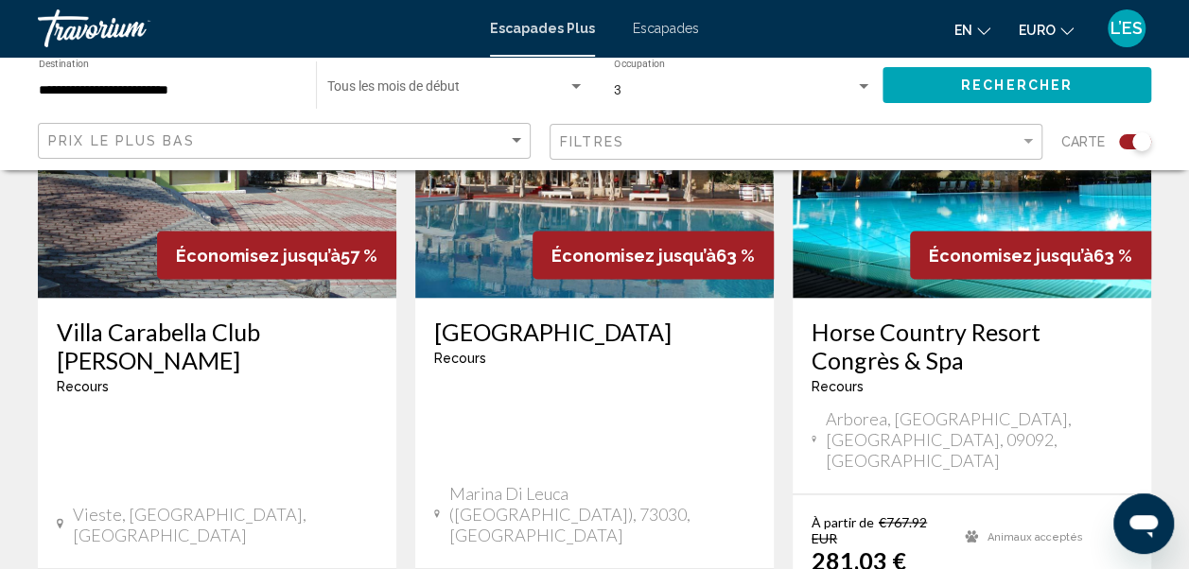
scroll to position [1605, 0]
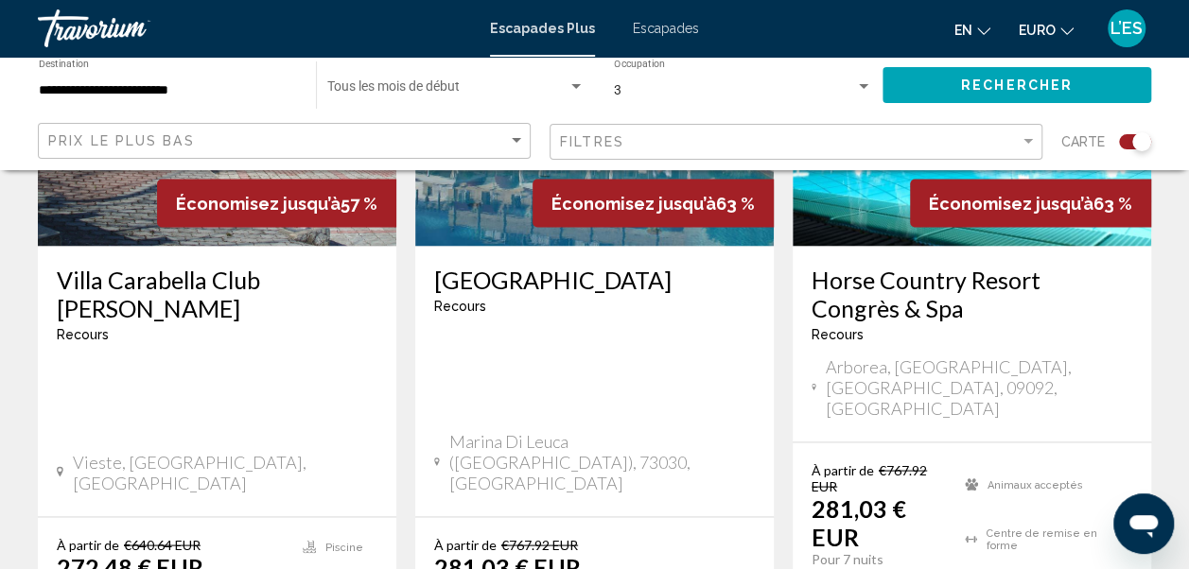
click at [970, 265] on h3 "Horse Country Resort Congrès & Spa" at bounding box center [971, 293] width 321 height 57
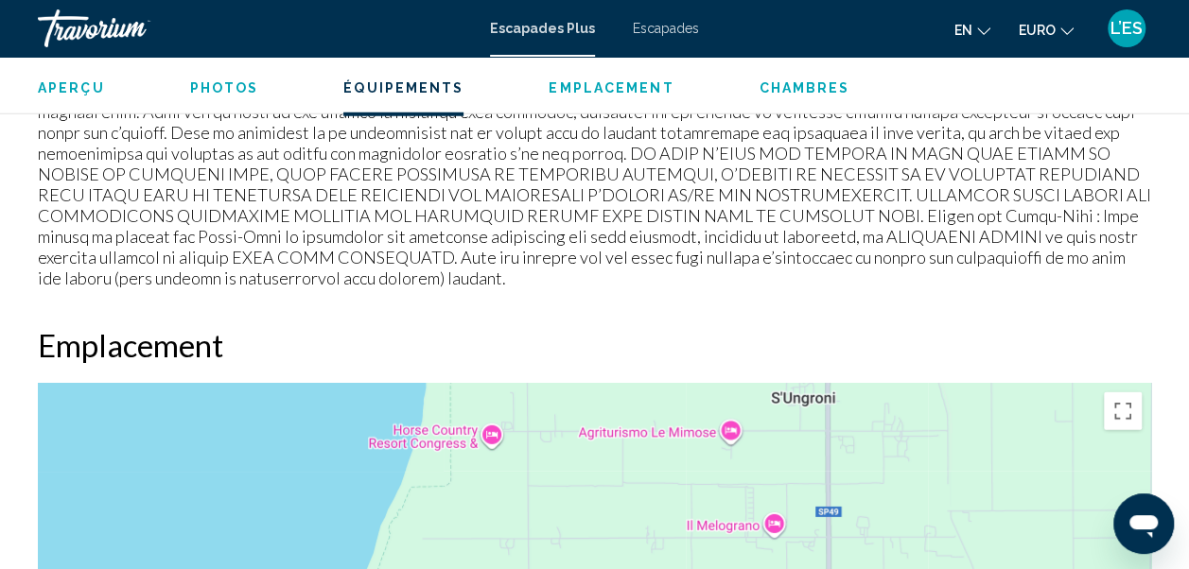
scroll to position [2643, 0]
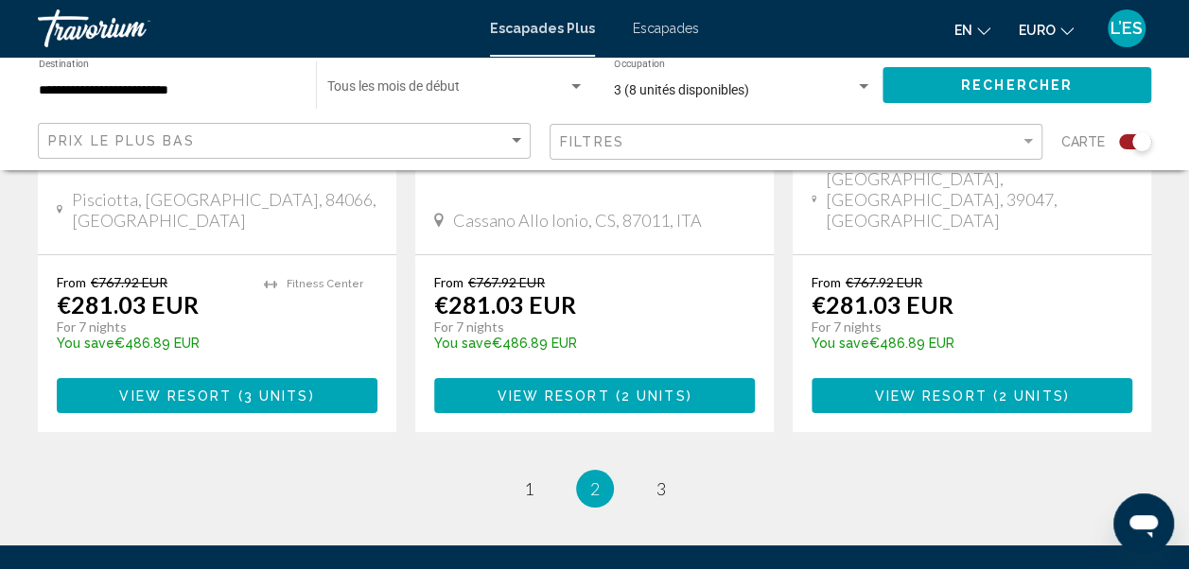
scroll to position [3260, 0]
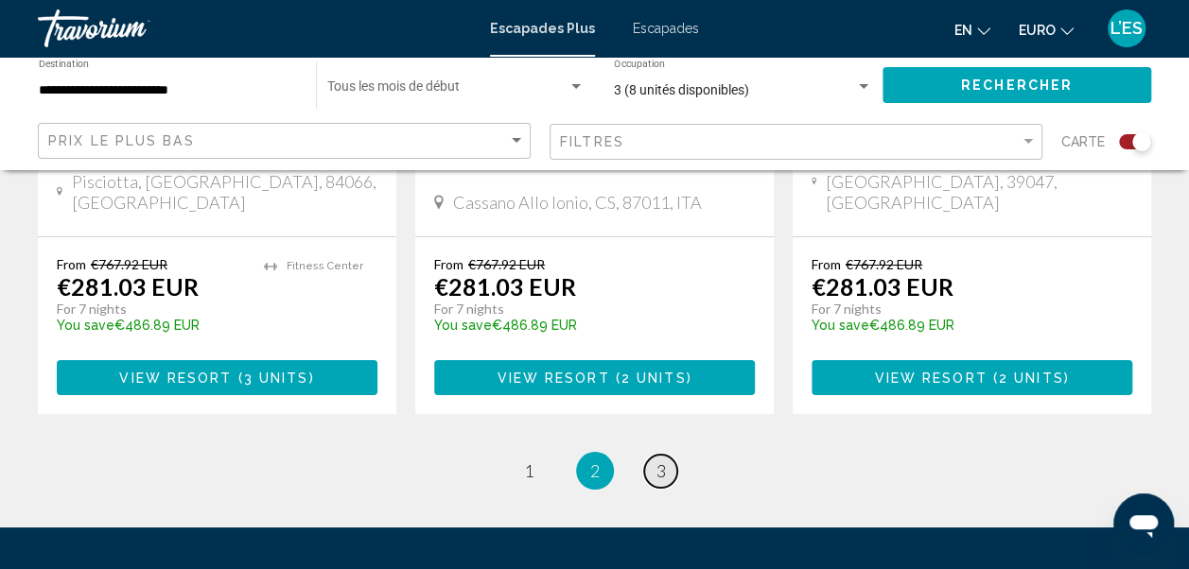
click at [661, 461] on span "3" at bounding box center [660, 471] width 9 height 21
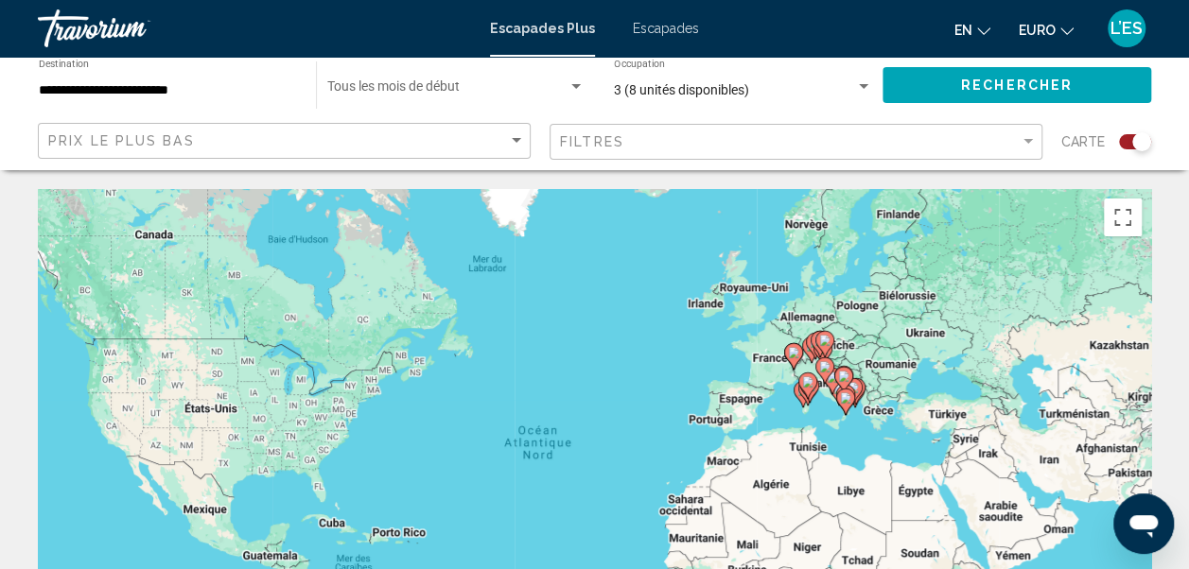
click at [271, 95] on input "**********" at bounding box center [168, 90] width 258 height 15
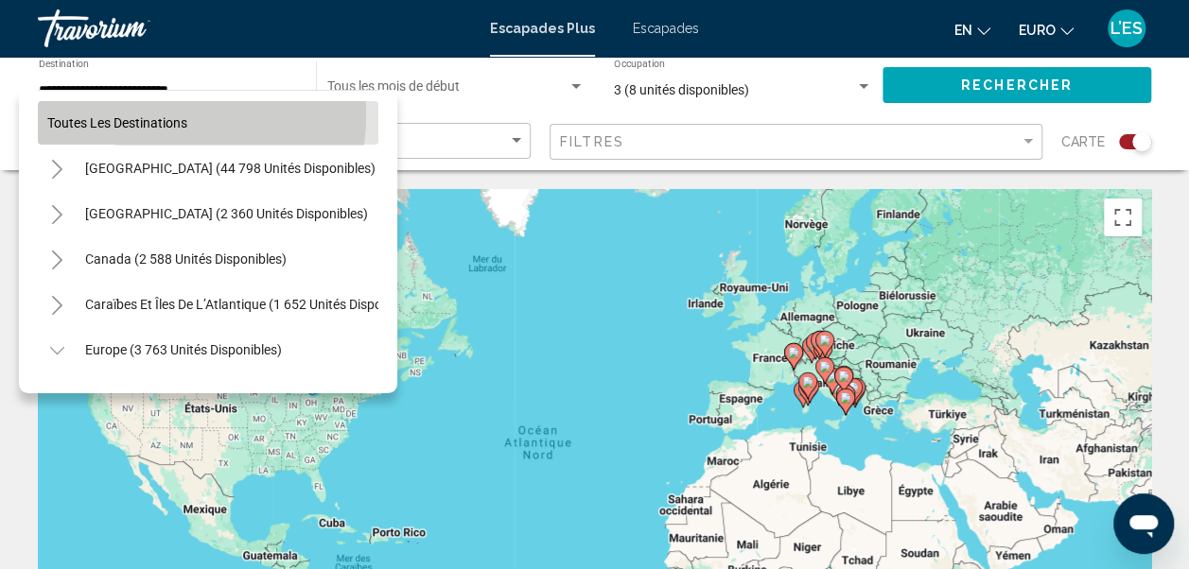
click at [120, 113] on button "Toutes les destinations" at bounding box center [208, 123] width 340 height 44
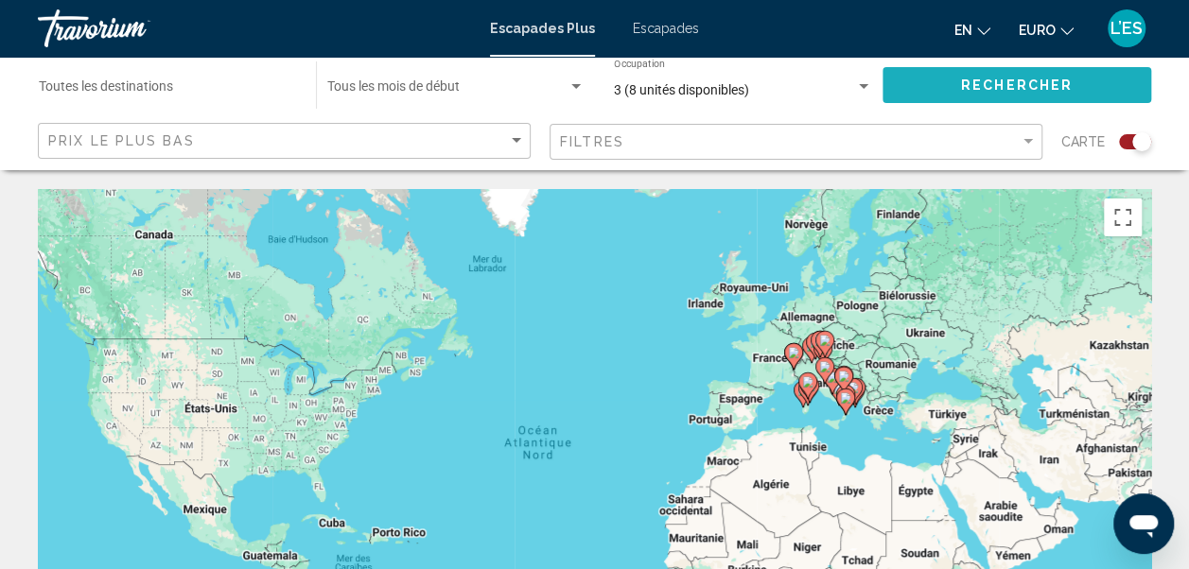
click at [1014, 79] on span "Rechercher" at bounding box center [1017, 86] width 112 height 15
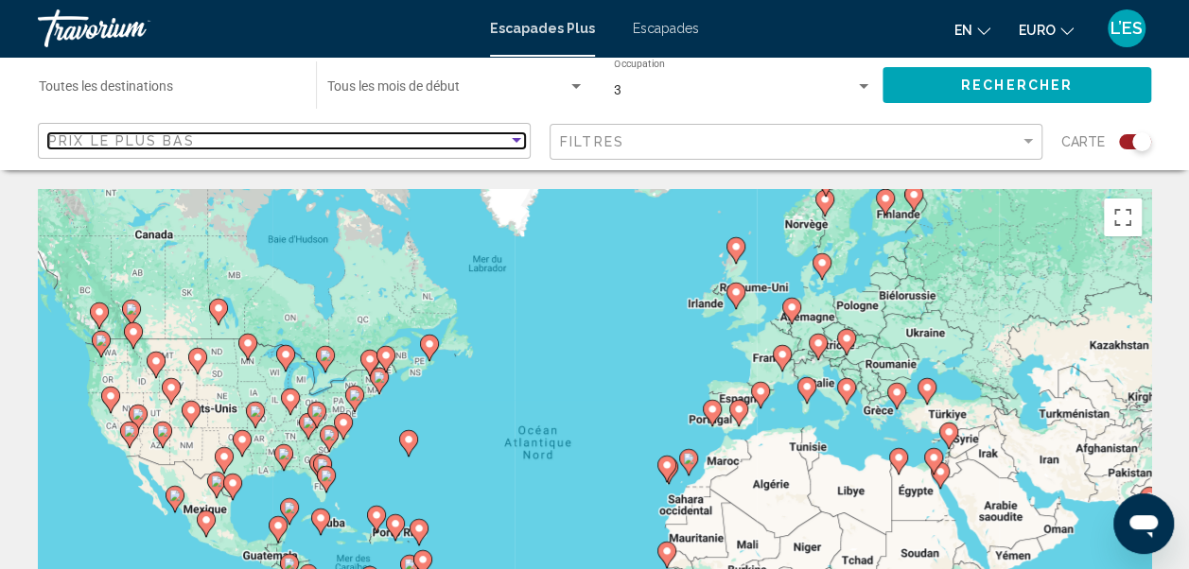
click at [523, 137] on div "Trier par" at bounding box center [516, 140] width 17 height 15
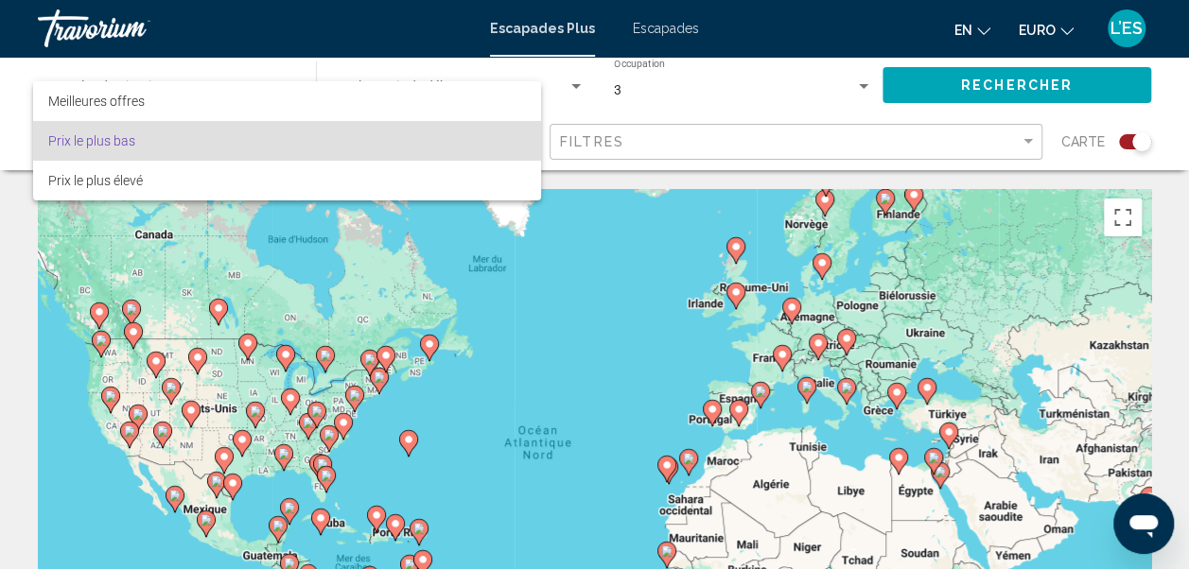
click at [264, 134] on span "Prix le plus bas" at bounding box center [287, 141] width 478 height 40
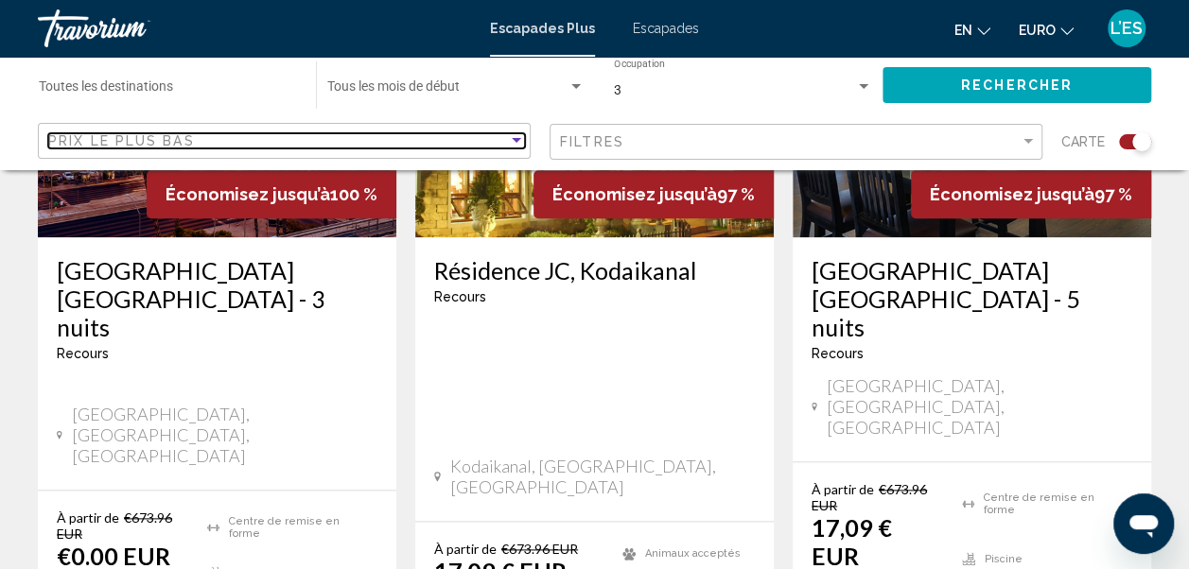
scroll to position [902, 0]
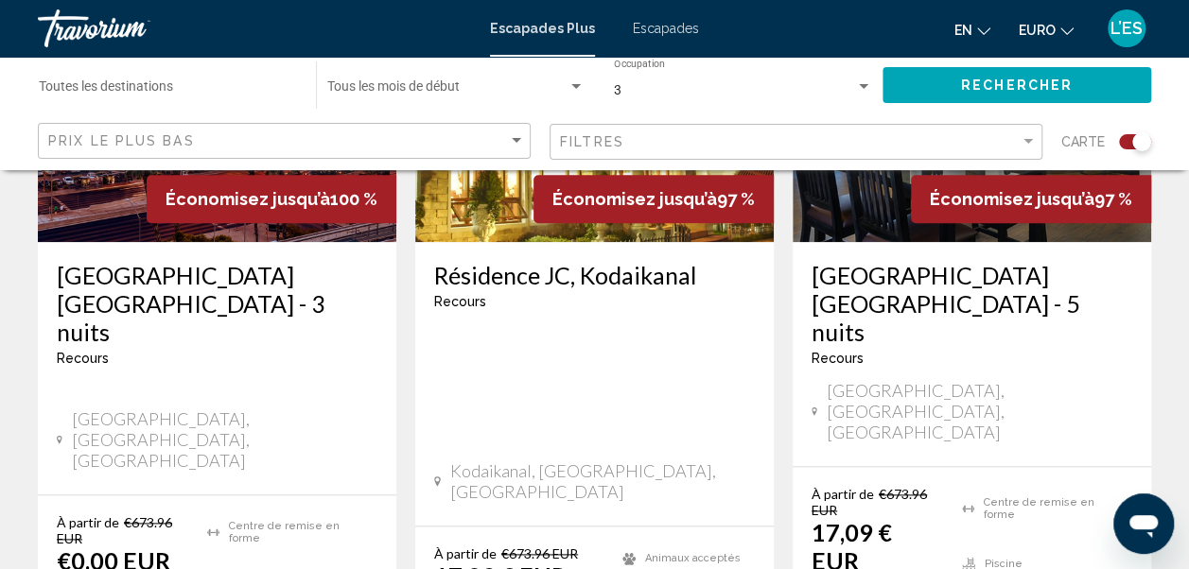
click at [176, 270] on h3 "OYO Hotel & Casino Las Vegas - 3 nuits" at bounding box center [217, 303] width 321 height 85
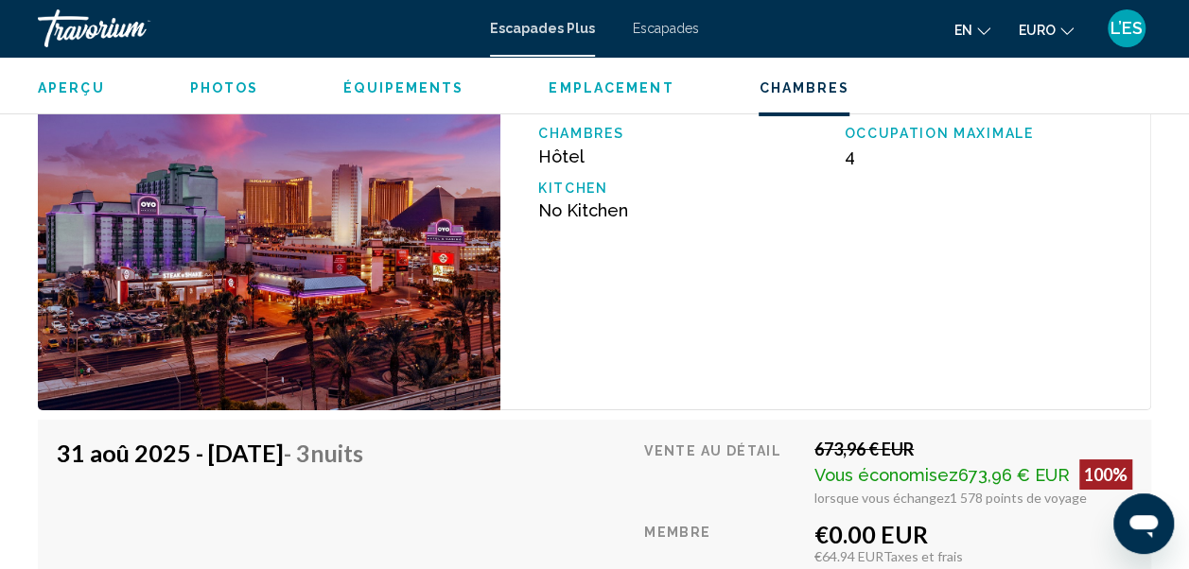
scroll to position [3223, 0]
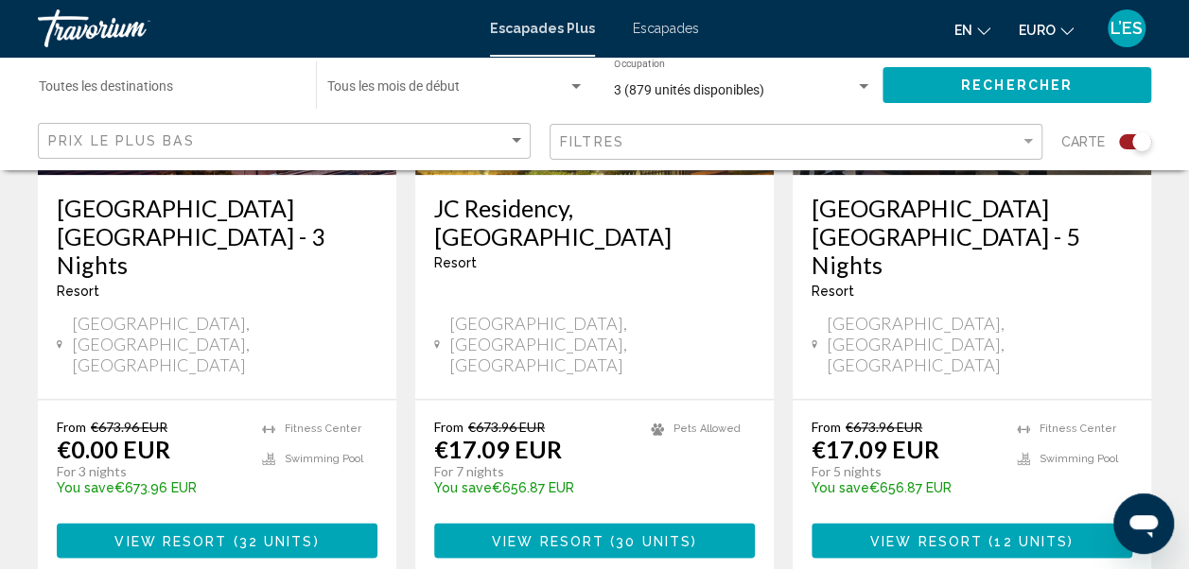
scroll to position [938, 0]
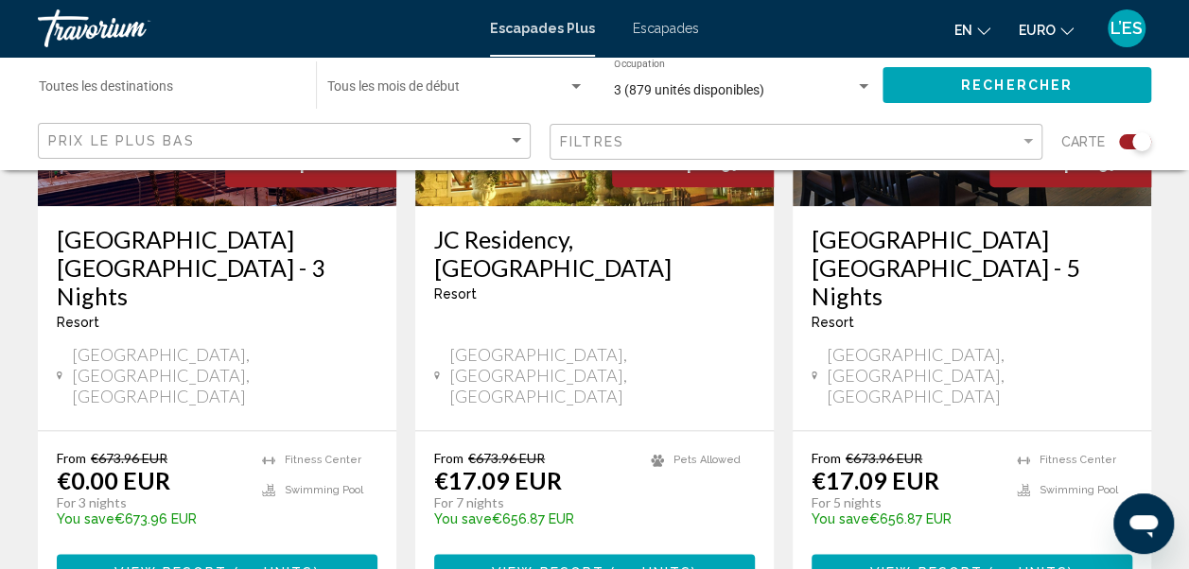
click at [914, 238] on h3 "OYO Hotel & Casino Las Vegas - 5 Nights" at bounding box center [971, 267] width 321 height 85
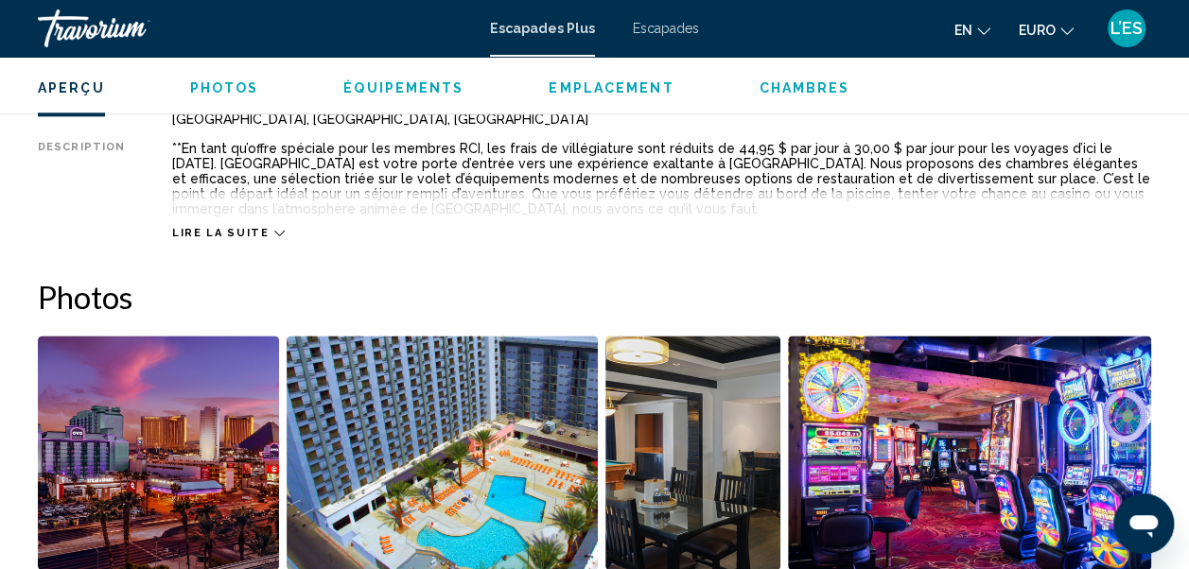
scroll to position [1035, 0]
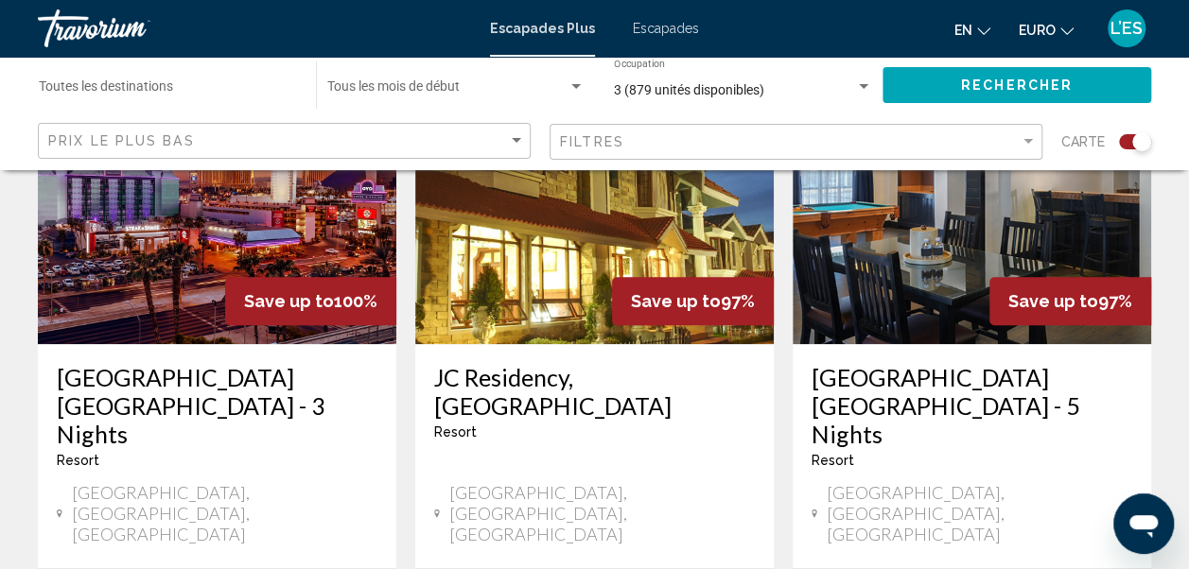
scroll to position [805, 0]
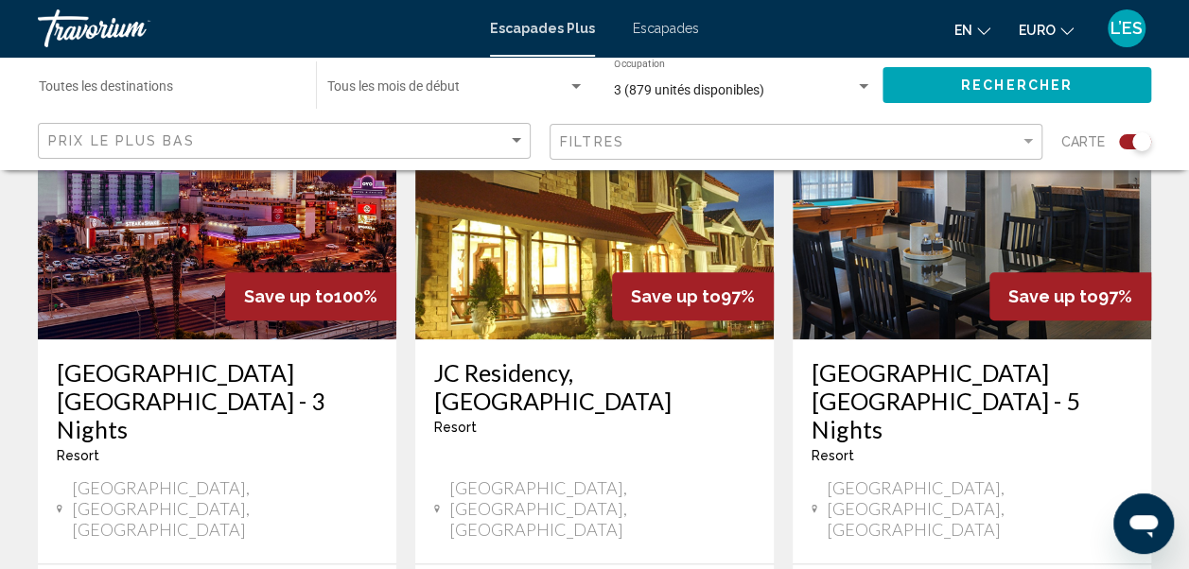
click at [123, 371] on h3 "OYO Hotel & Casino Las Vegas - 3 Nights" at bounding box center [217, 400] width 321 height 85
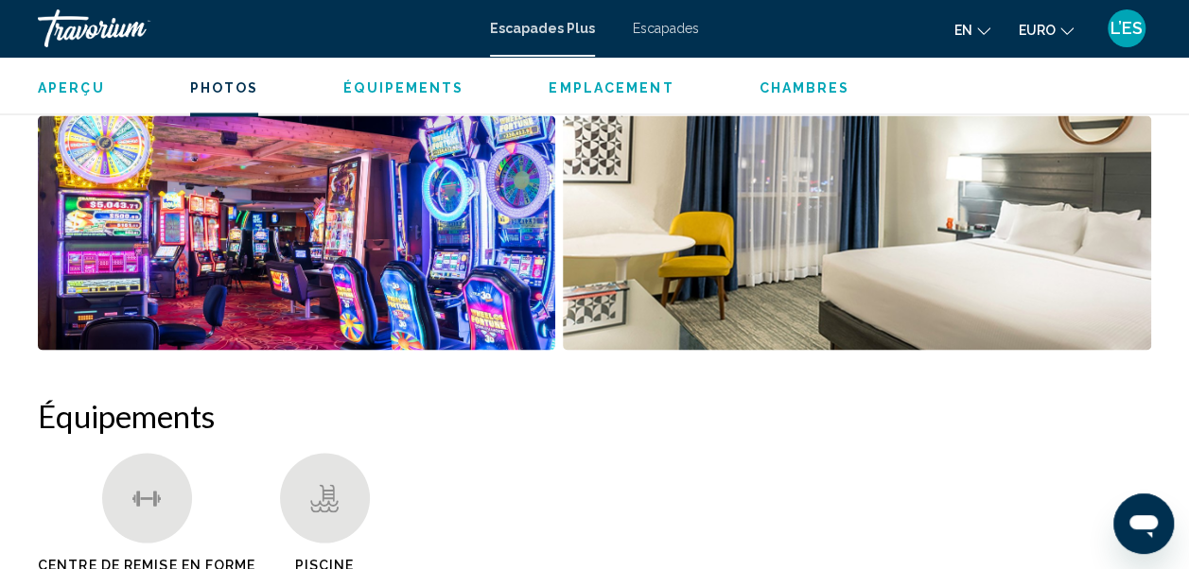
scroll to position [1458, 0]
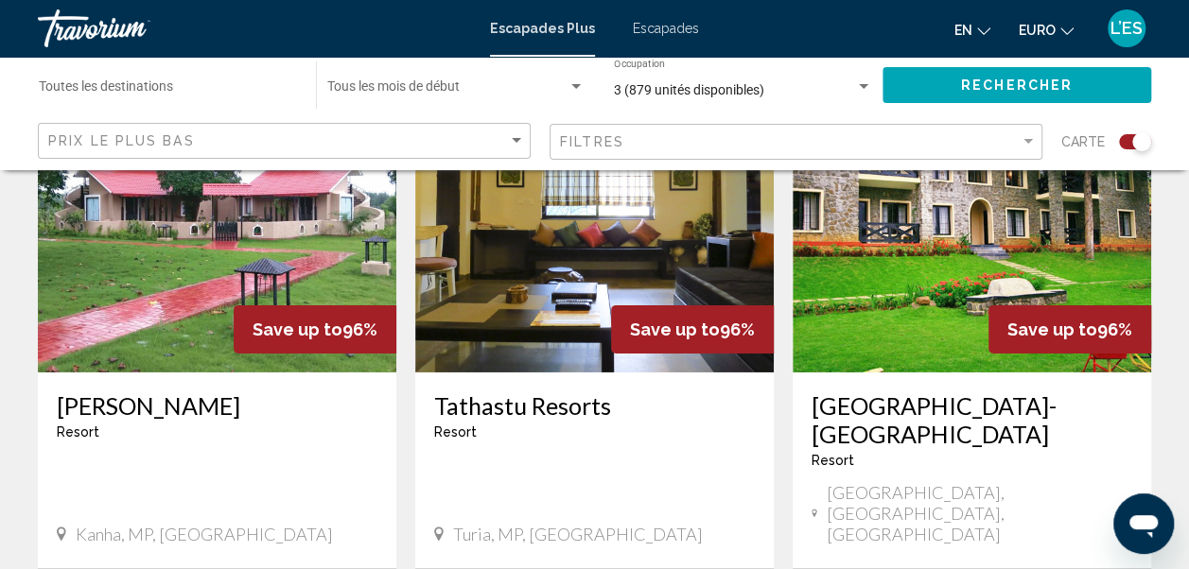
scroll to position [3239, 0]
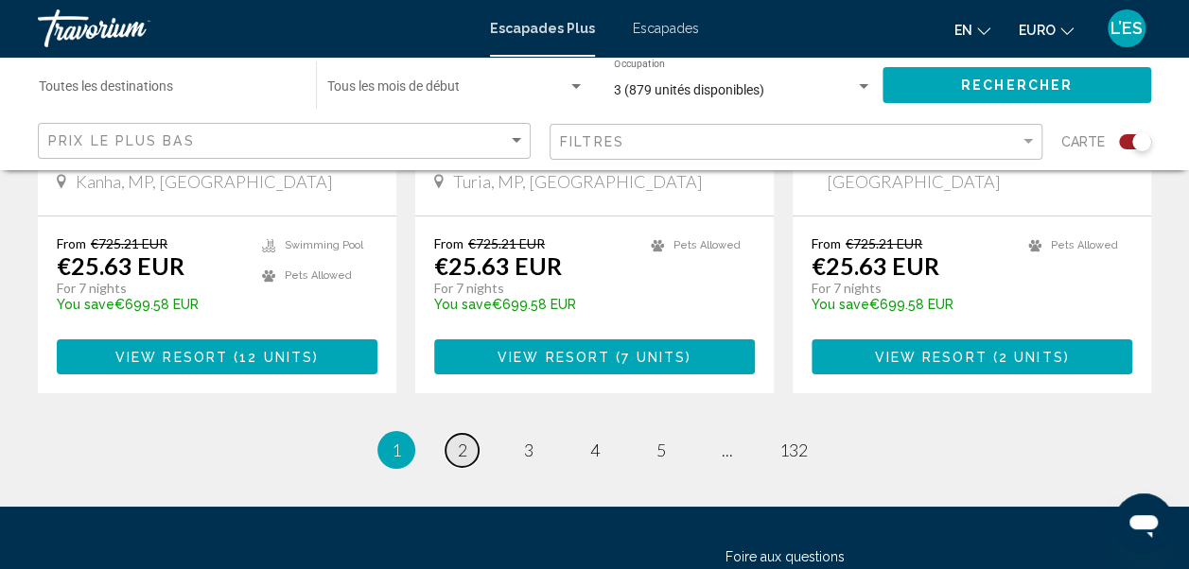
click at [462, 440] on span "2" at bounding box center [462, 450] width 9 height 21
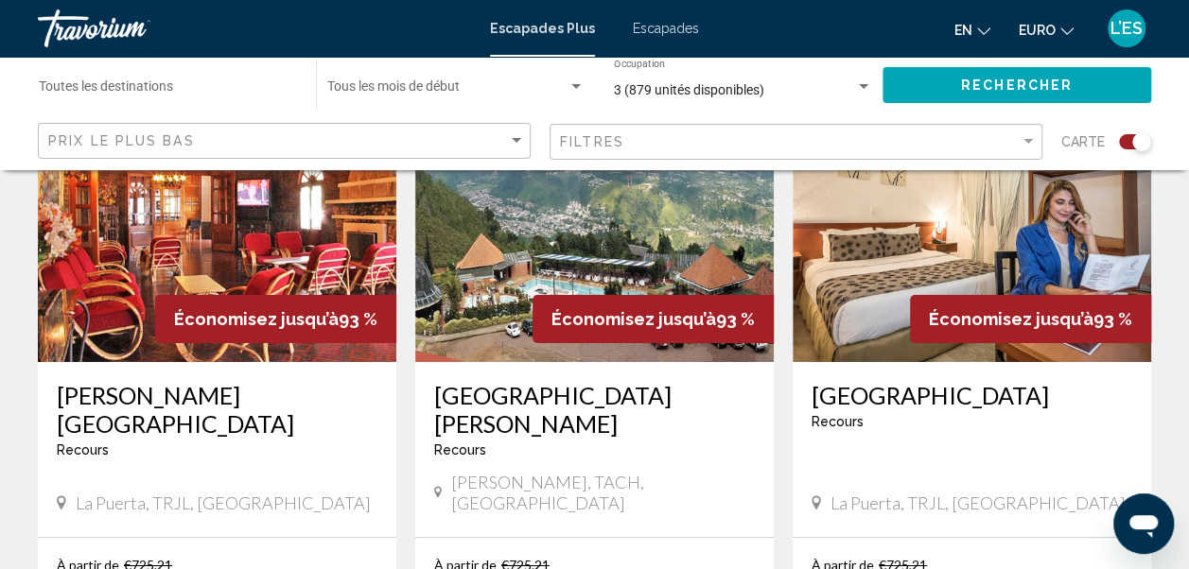
scroll to position [3080, 0]
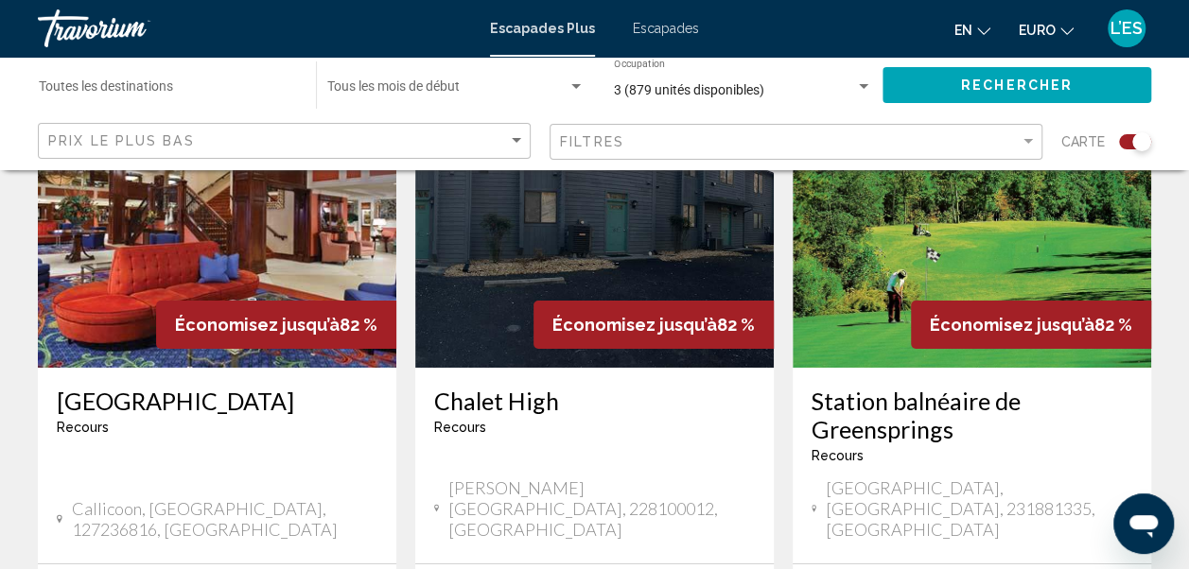
scroll to position [3089, 0]
